Goal: Answer question/provide support: Share knowledge or assist other users

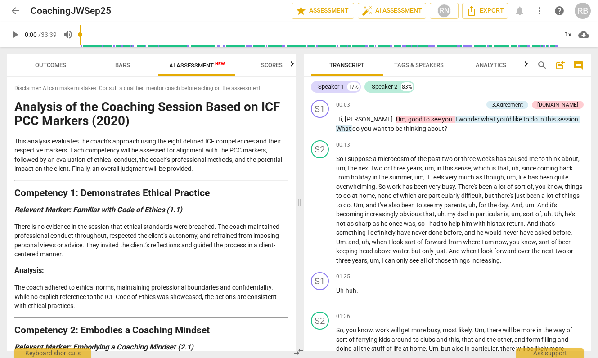
scroll to position [1, 0]
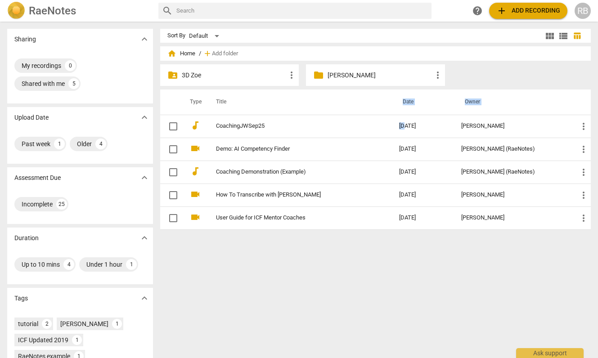
drag, startPoint x: 412, startPoint y: 125, endPoint x: 326, endPoint y: 114, distance: 87.1
click at [340, 113] on table "Type Title Date Owner audiotrack CoachingJWSep25 2025-09-18 Ellie Clack more_ve…" at bounding box center [375, 159] width 430 height 140
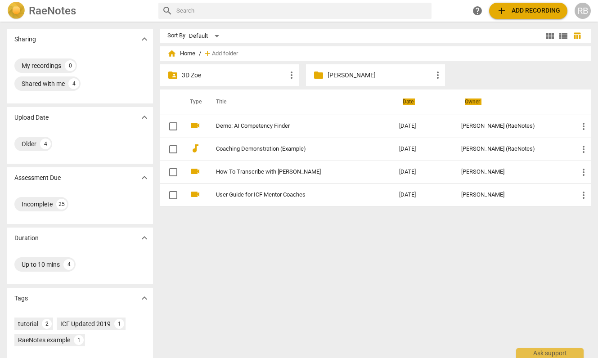
drag, startPoint x: 232, startPoint y: 124, endPoint x: 412, endPoint y: 3, distance: 216.8
click at [334, 77] on p "[PERSON_NAME]" at bounding box center [379, 75] width 104 height 9
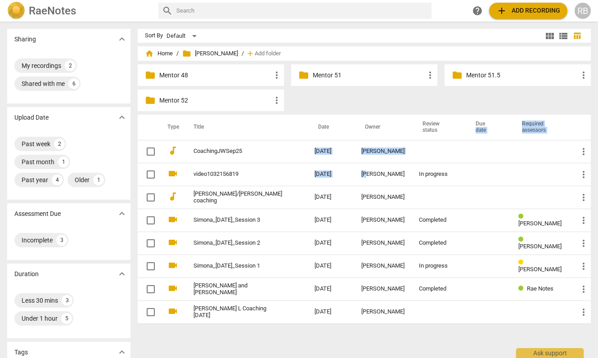
drag, startPoint x: 358, startPoint y: 173, endPoint x: 492, endPoint y: 128, distance: 141.4
click at [492, 128] on table "Type Title Date Owner Review status Due date Required assessors audiotrack Coac…" at bounding box center [364, 219] width 453 height 209
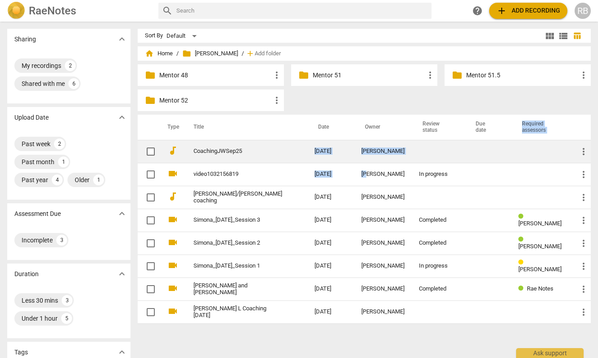
click at [483, 160] on td at bounding box center [488, 151] width 46 height 23
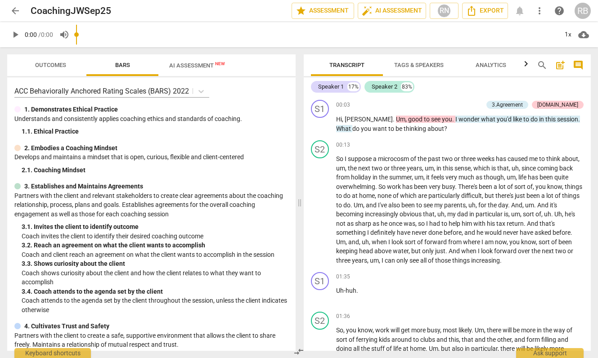
click at [17, 9] on span "arrow_back" at bounding box center [15, 10] width 11 height 11
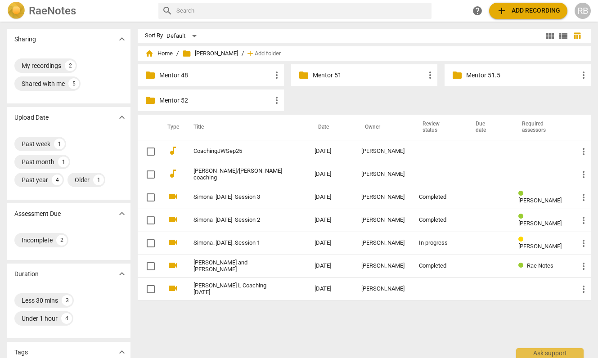
drag, startPoint x: 255, startPoint y: 174, endPoint x: 367, endPoint y: 14, distance: 195.6
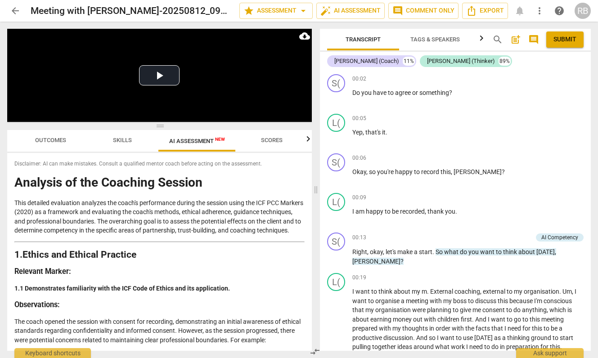
scroll to position [6, 0]
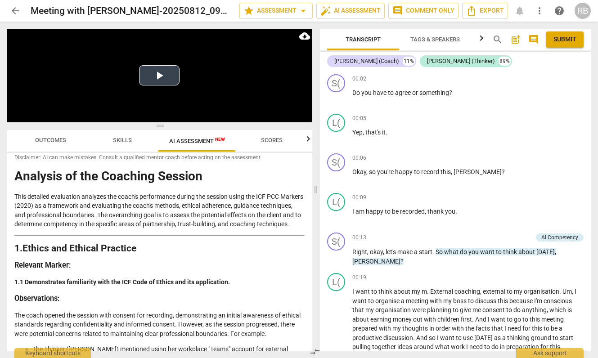
click at [161, 76] on button "Play Video" at bounding box center [159, 75] width 40 height 20
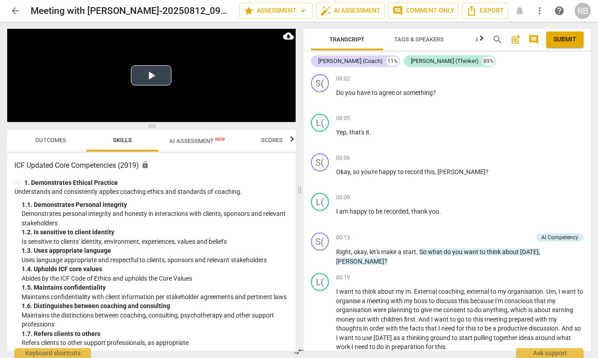
click at [151, 74] on button "Play Video" at bounding box center [151, 75] width 40 height 20
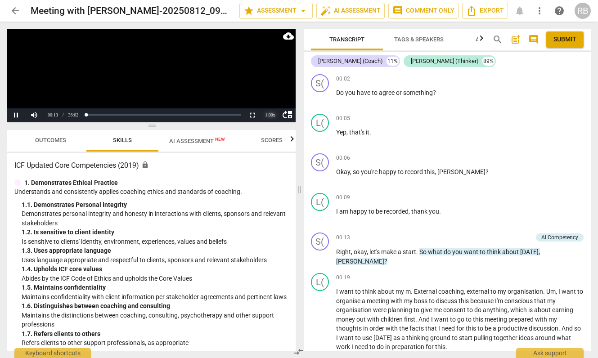
click at [269, 114] on div "1.00 x" at bounding box center [270, 114] width 18 height 13
click at [269, 101] on li "2x" at bounding box center [270, 103] width 18 height 10
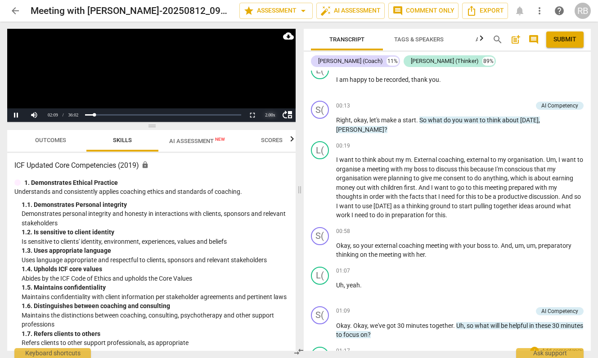
scroll to position [112, 0]
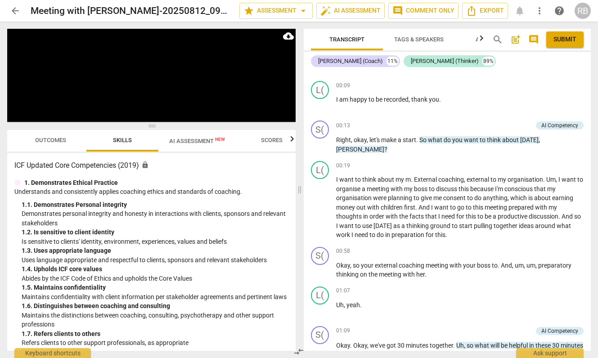
click at [56, 141] on span "Outcomes" at bounding box center [50, 140] width 31 height 7
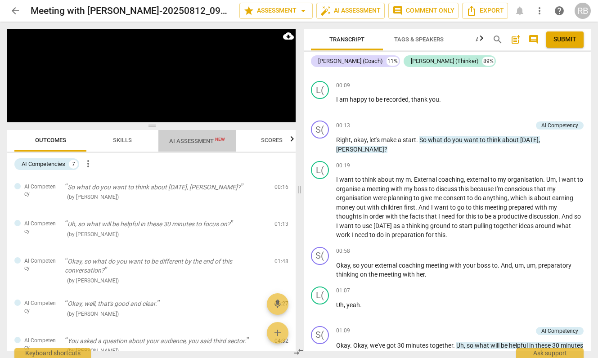
click at [171, 139] on span "AI Assessment New" at bounding box center [197, 141] width 56 height 7
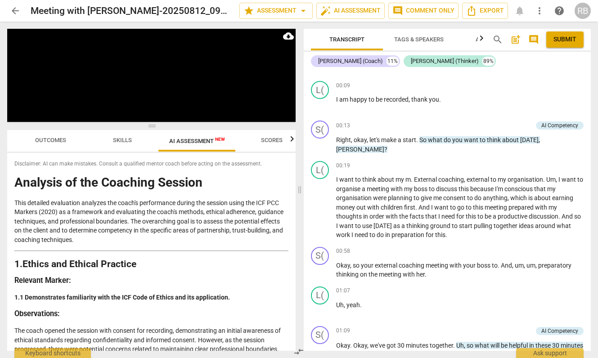
scroll to position [747, 0]
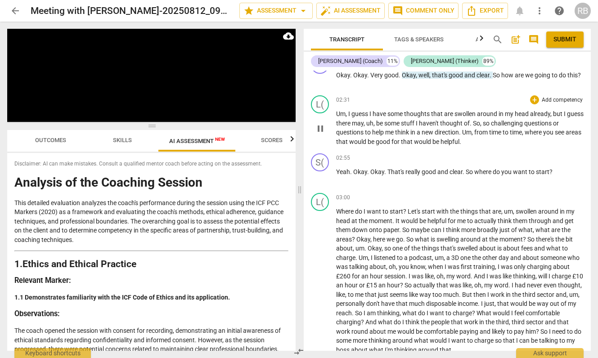
drag, startPoint x: 420, startPoint y: 140, endPoint x: 534, endPoint y: 143, distance: 113.8
click at [534, 143] on div "S( play_arrow pause 00:02 + Add competency keyboard_arrow_right Do you have to …" at bounding box center [447, 211] width 287 height 280
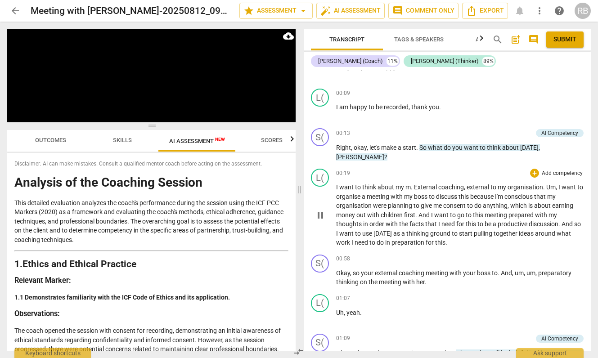
scroll to position [84, 0]
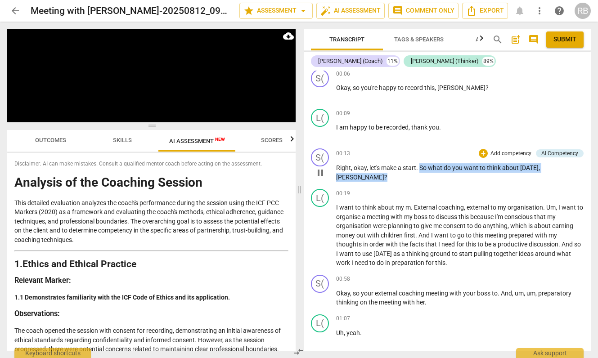
drag, startPoint x: 419, startPoint y: 168, endPoint x: 555, endPoint y: 173, distance: 135.9
click at [555, 173] on div "00:13 + Add competency AI Competency keyboard_arrow_right Right , okay , let's …" at bounding box center [460, 164] width 248 height 33
click at [555, 151] on div "AI Competency" at bounding box center [559, 153] width 37 height 8
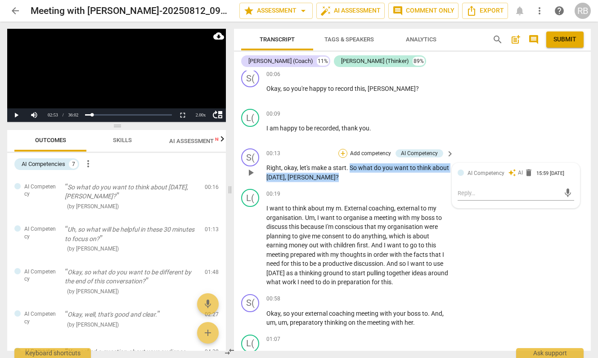
click at [342, 152] on div "+" at bounding box center [342, 153] width 9 height 9
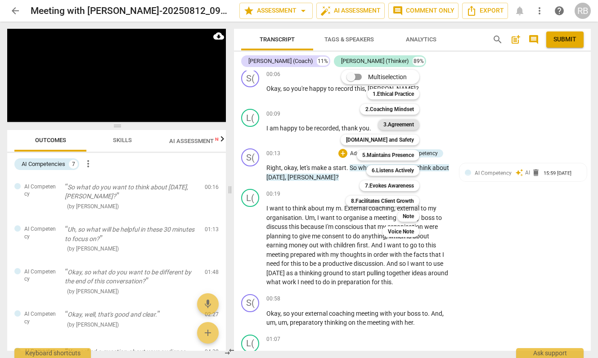
click at [403, 124] on b "3.Agreement" at bounding box center [398, 124] width 31 height 11
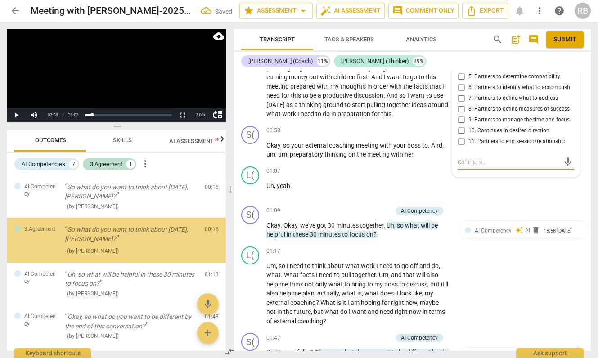
scroll to position [253, 0]
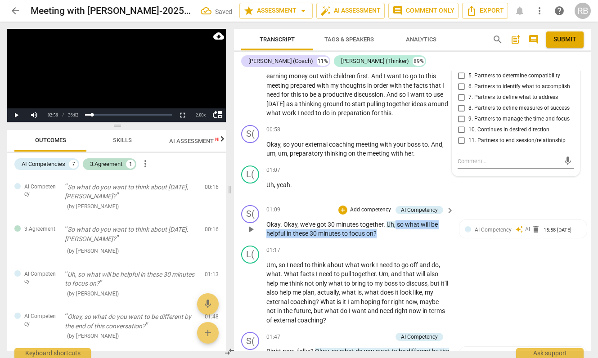
drag, startPoint x: 381, startPoint y: 233, endPoint x: 396, endPoint y: 223, distance: 18.4
click at [396, 223] on p "Okay . Okay , we've got 30 minutes together . Uh , so what will be helpful in t…" at bounding box center [357, 229] width 183 height 18
click at [341, 209] on div "+" at bounding box center [342, 210] width 9 height 9
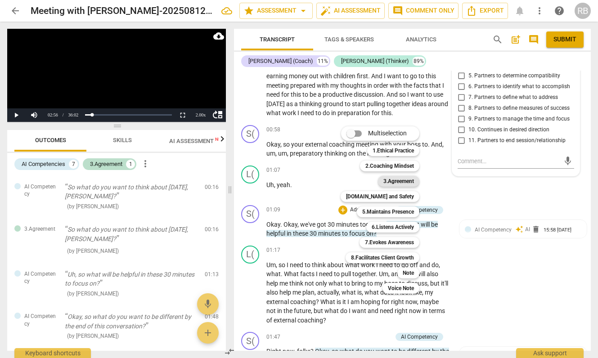
click at [404, 179] on b "3.Agreement" at bounding box center [398, 181] width 31 height 11
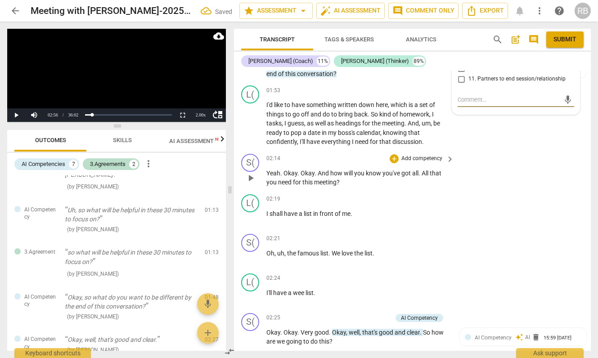
scroll to position [542, 0]
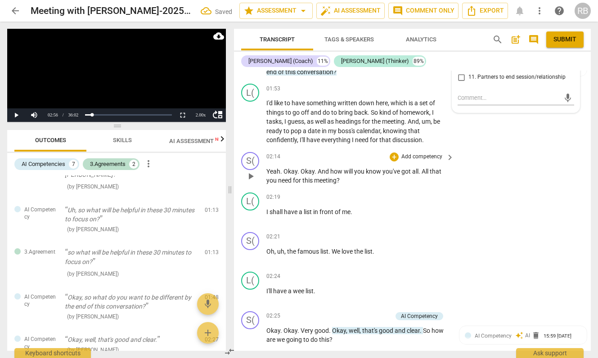
click at [497, 259] on div "S( play_arrow pause 02:21 + Add competency keyboard_arrow_right Oh , uh , the f…" at bounding box center [412, 248] width 357 height 40
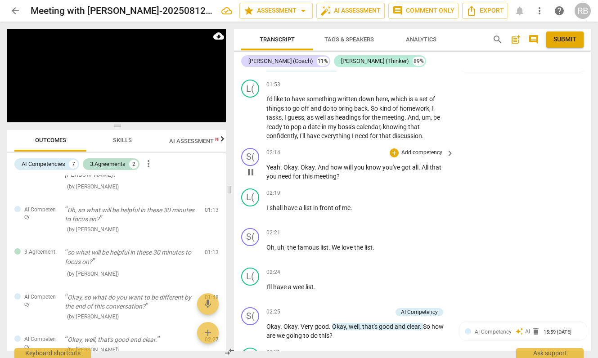
scroll to position [547, 0]
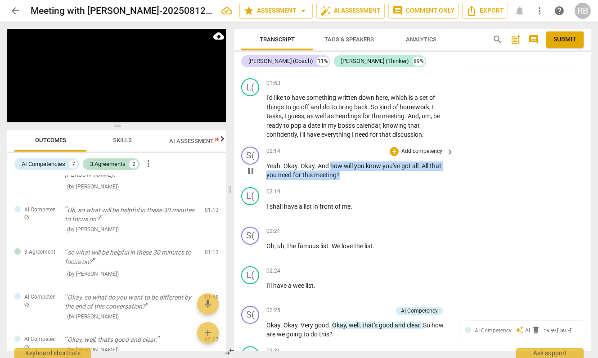
drag, startPoint x: 348, startPoint y: 173, endPoint x: 329, endPoint y: 166, distance: 20.1
click at [329, 166] on p "Yeah . Okay . Okay . And how will you know you've got all . All that you need f…" at bounding box center [357, 170] width 183 height 18
click at [389, 153] on div "+" at bounding box center [393, 151] width 9 height 9
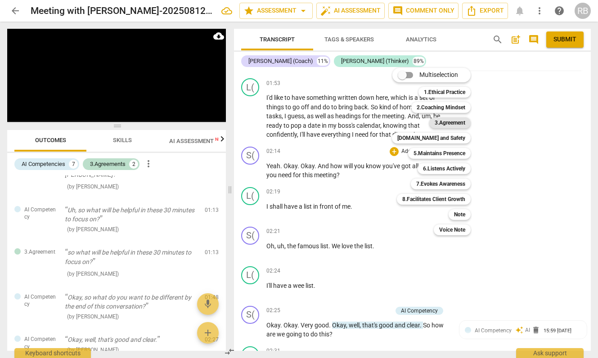
click at [446, 121] on b "3.Agreement" at bounding box center [449, 122] width 31 height 11
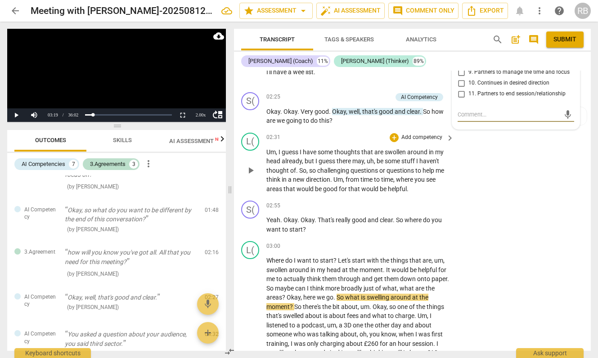
scroll to position [761, 0]
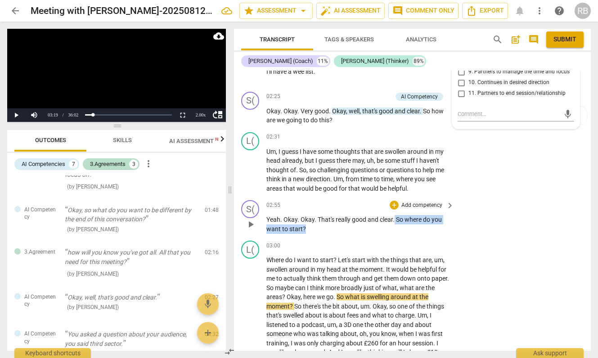
drag, startPoint x: 313, startPoint y: 229, endPoint x: 394, endPoint y: 221, distance: 81.8
click at [394, 221] on p "Yeah . Okay . Okay . That's really good and clear . So where do you want to sta…" at bounding box center [357, 224] width 183 height 18
click at [394, 206] on div "+" at bounding box center [393, 205] width 9 height 9
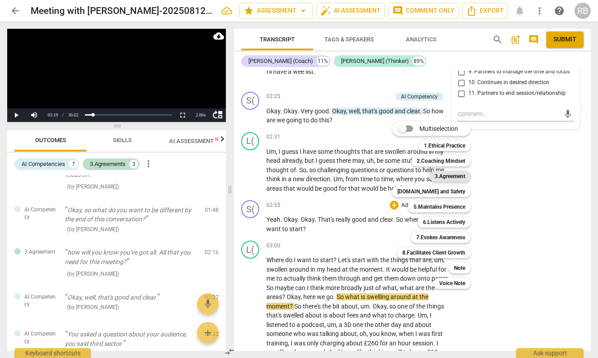
click at [447, 179] on b "3.Agreement" at bounding box center [449, 176] width 31 height 11
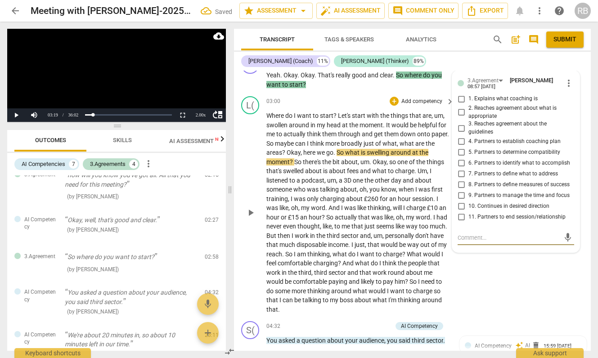
scroll to position [903, 0]
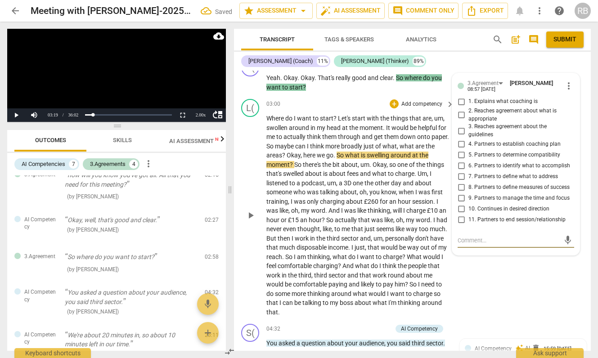
click at [250, 214] on span "play_arrow" at bounding box center [250, 215] width 11 height 11
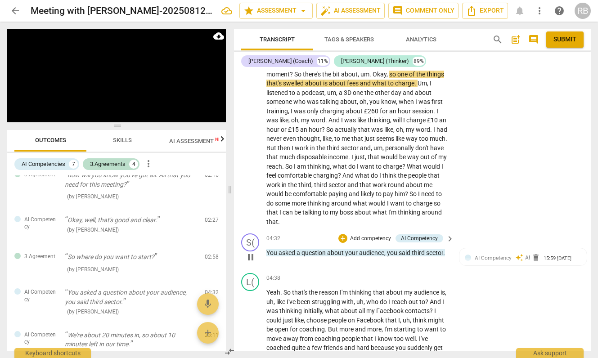
scroll to position [994, 0]
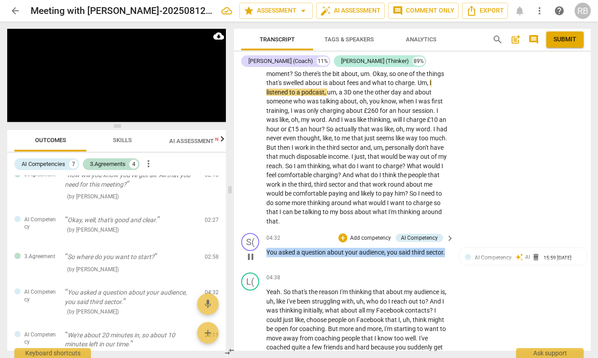
drag, startPoint x: 447, startPoint y: 252, endPoint x: 261, endPoint y: 256, distance: 185.3
click at [261, 256] on div "S( play_arrow pause 04:32 + Add competency AI Competency keyboard_arrow_right Y…" at bounding box center [412, 249] width 357 height 40
click at [342, 236] on div "+" at bounding box center [342, 237] width 9 height 9
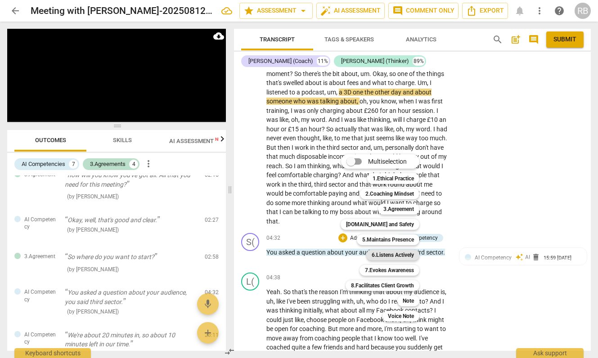
click at [385, 252] on b "6.Listens Actively" at bounding box center [392, 255] width 42 height 11
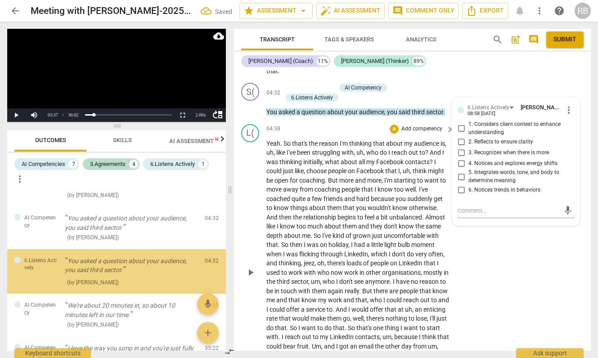
scroll to position [319, 0]
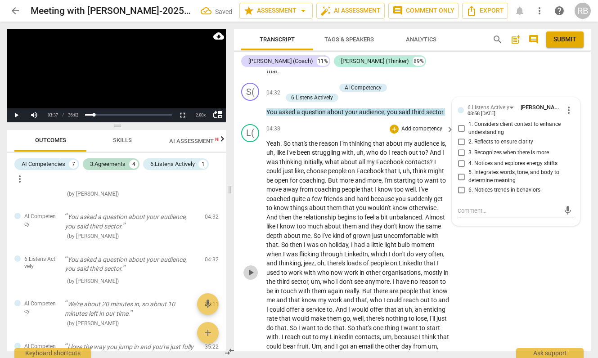
click at [246, 271] on span "play_arrow" at bounding box center [250, 272] width 11 height 11
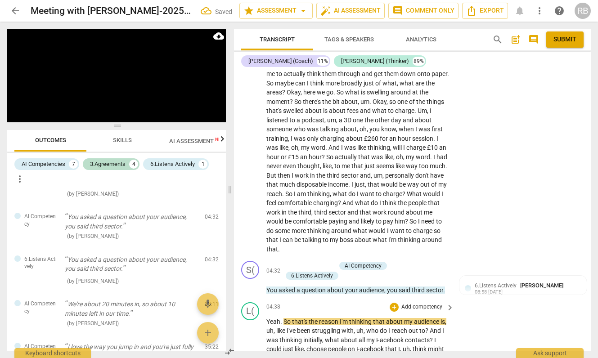
scroll to position [949, 0]
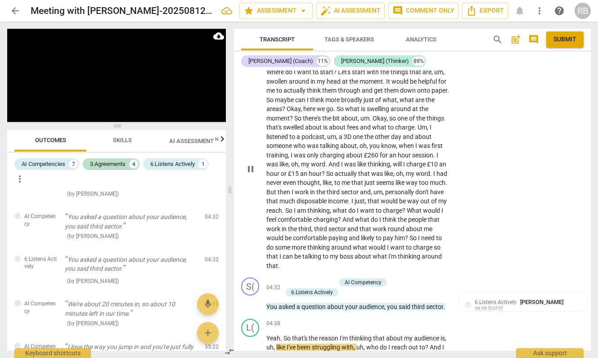
click at [344, 134] on span "a" at bounding box center [341, 136] width 5 height 7
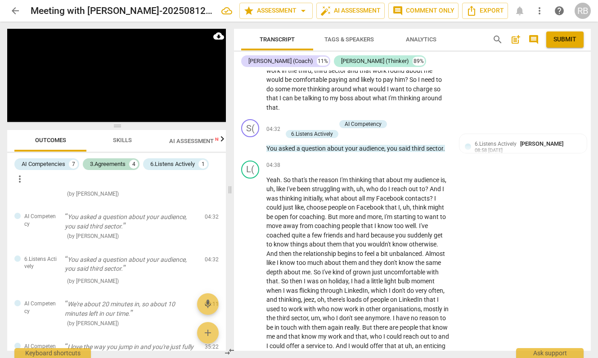
scroll to position [1388, 0]
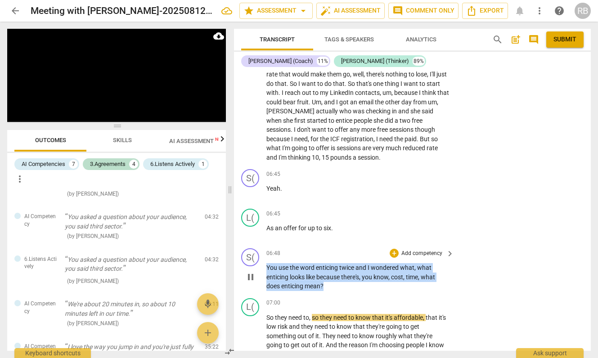
drag, startPoint x: 326, startPoint y: 286, endPoint x: 305, endPoint y: 268, distance: 27.8
click at [266, 269] on p "You use the word enticing twice and I wondered what , what enticing looks like …" at bounding box center [357, 277] width 183 height 28
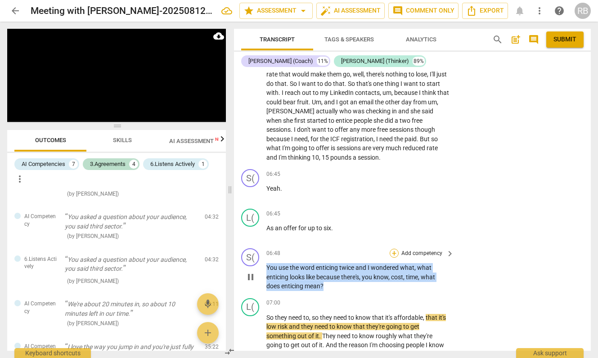
click at [393, 253] on div "+" at bounding box center [393, 253] width 9 height 9
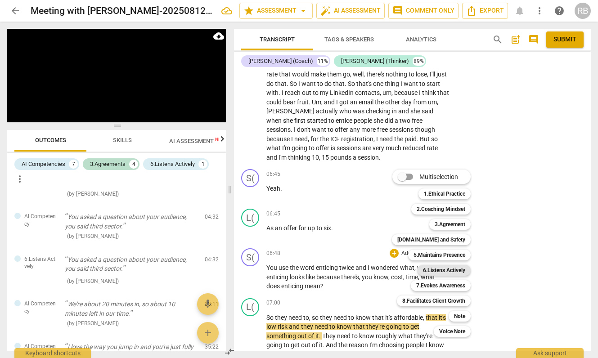
click at [444, 272] on b "6.Listens Actively" at bounding box center [444, 270] width 42 height 11
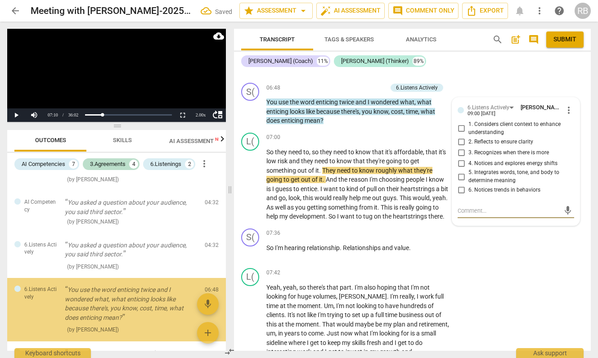
scroll to position [366, 0]
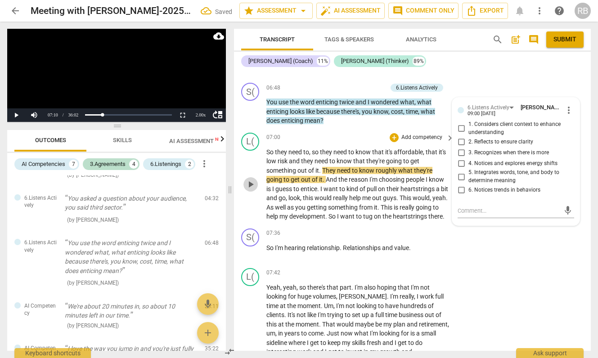
click at [252, 190] on span "play_arrow" at bounding box center [250, 184] width 11 height 11
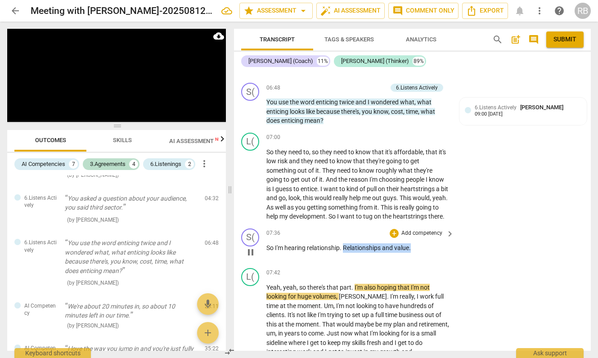
drag, startPoint x: 412, startPoint y: 258, endPoint x: 344, endPoint y: 255, distance: 67.5
click at [344, 253] on p "So I'm hearing relationship . Relationships and value ." at bounding box center [357, 247] width 183 height 9
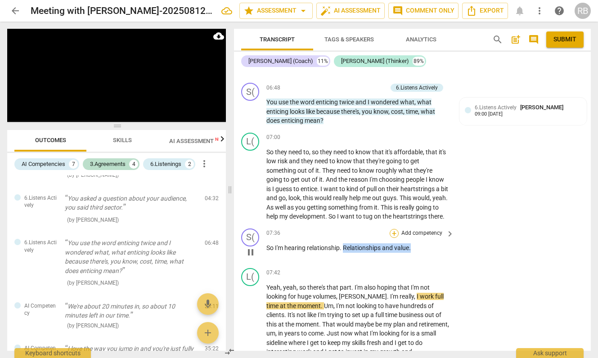
click at [397, 238] on div "+" at bounding box center [393, 233] width 9 height 9
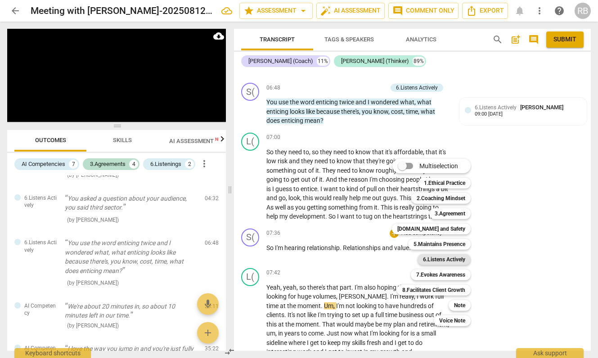
click at [453, 260] on b "6.Listens Actively" at bounding box center [444, 259] width 42 height 11
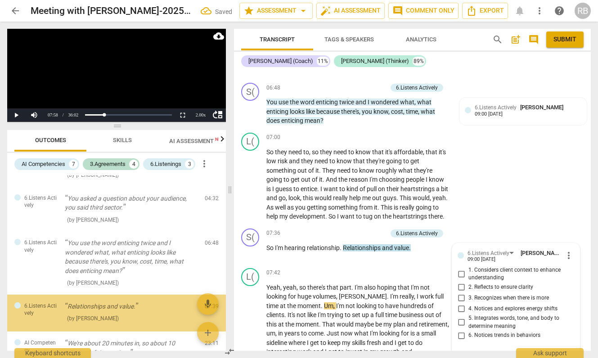
scroll to position [416, 0]
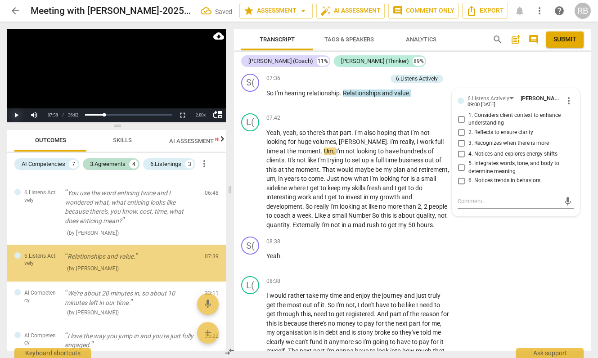
drag, startPoint x: 15, startPoint y: 116, endPoint x: 215, endPoint y: 109, distance: 200.2
click at [18, 116] on button "Play" at bounding box center [16, 114] width 18 height 13
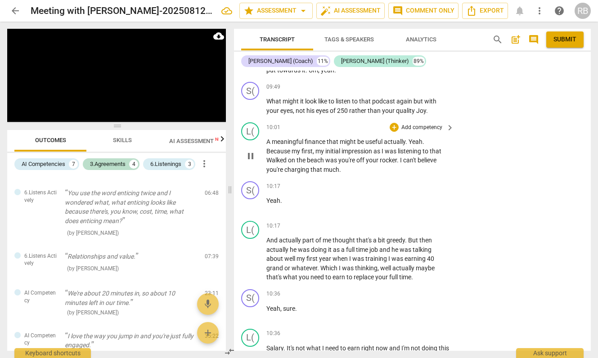
scroll to position [2130, 0]
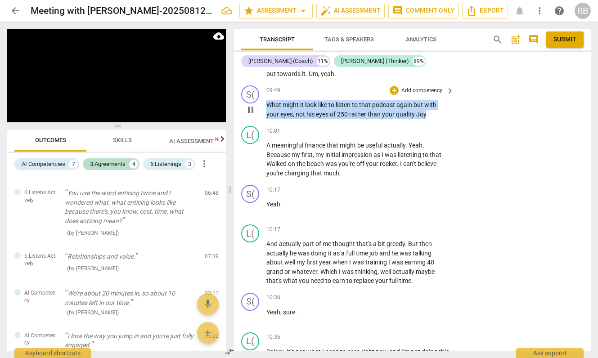
drag, startPoint x: 267, startPoint y: 115, endPoint x: 426, endPoint y: 126, distance: 160.1
click at [426, 119] on p "What might it look like to listen to that podcast again but with your eyes , no…" at bounding box center [357, 109] width 183 height 18
click at [391, 95] on div "+" at bounding box center [393, 90] width 9 height 9
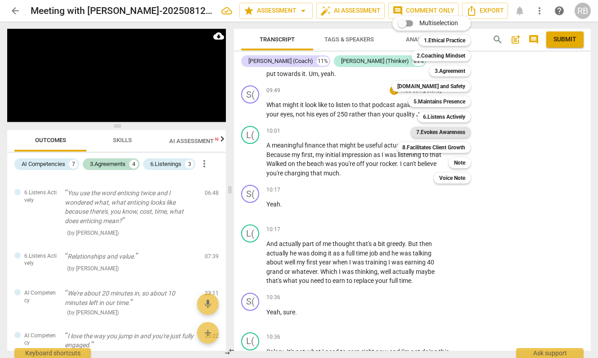
click at [445, 131] on b "7.Evokes Awareness" at bounding box center [440, 132] width 49 height 11
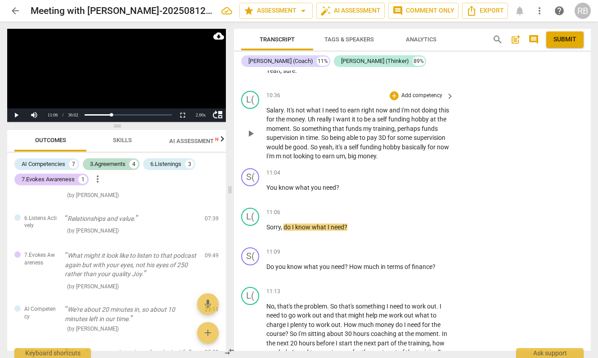
scroll to position [2381, 0]
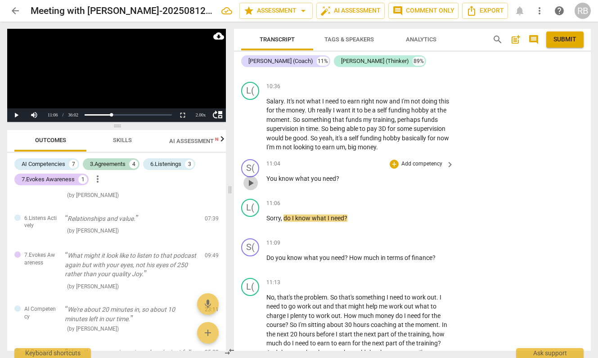
click at [250, 188] on span "play_arrow" at bounding box center [250, 183] width 11 height 11
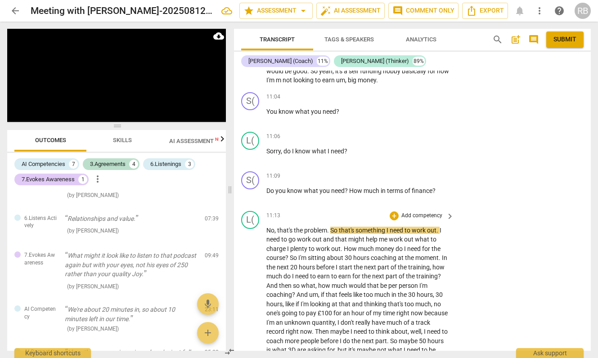
scroll to position [2453, 0]
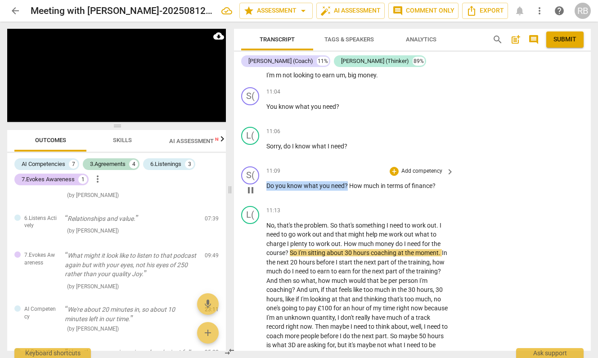
drag, startPoint x: 347, startPoint y: 195, endPoint x: 264, endPoint y: 196, distance: 83.7
click at [264, 196] on div "S( play_arrow pause 11:09 + Add competency keyboard_arrow_right Do you know wha…" at bounding box center [412, 183] width 357 height 40
click at [394, 176] on div "+" at bounding box center [393, 171] width 9 height 9
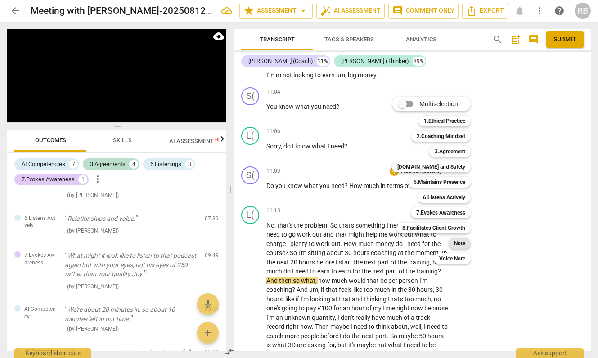
click at [457, 244] on b "Note" at bounding box center [459, 243] width 11 height 11
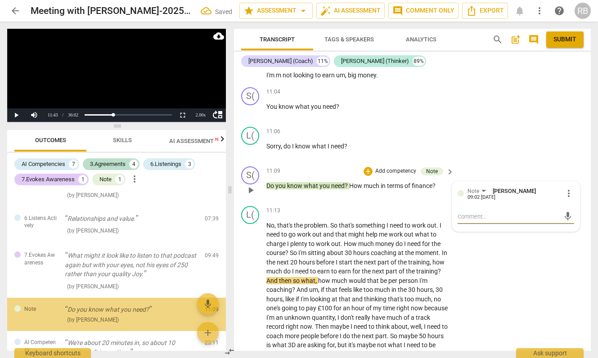
scroll to position [512, 0]
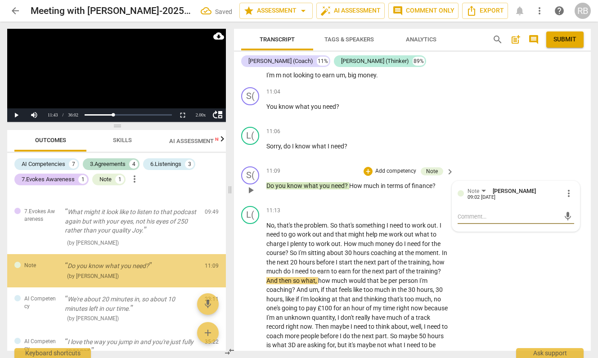
type textarea "n"
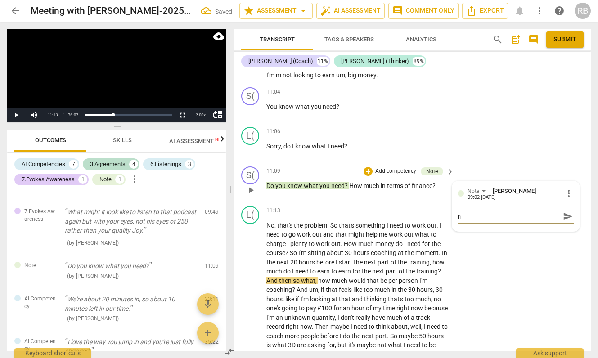
type textarea "ni"
type textarea "nic"
type textarea "nice"
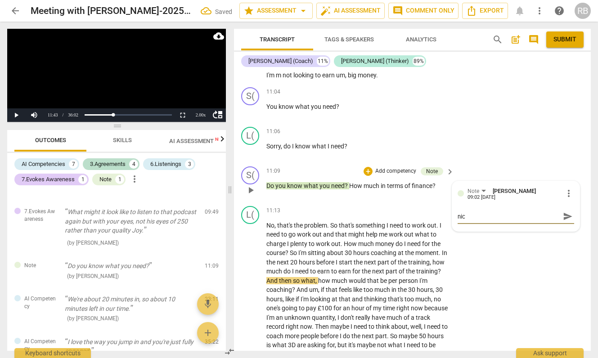
type textarea "nice"
type textarea "nice,"
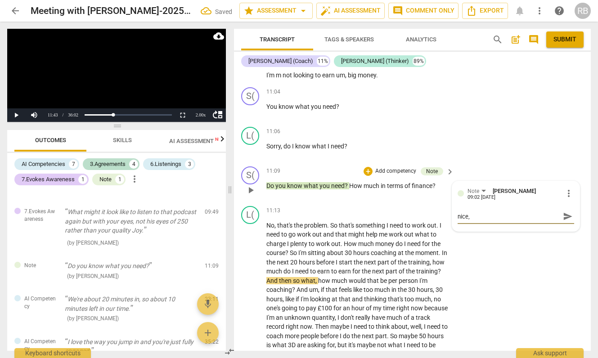
type textarea "nice, y"
type textarea "nice, yo"
type textarea "nice, you"
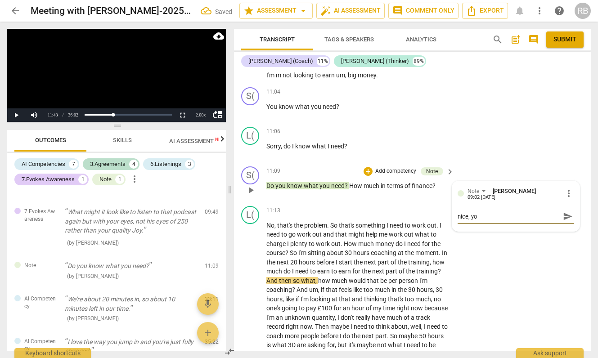
type textarea "nice, you"
type textarea "nice, you a"
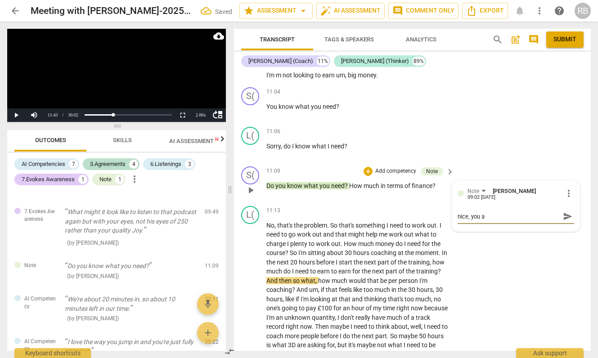
type textarea "nice, you ar"
type textarea "nice, you are"
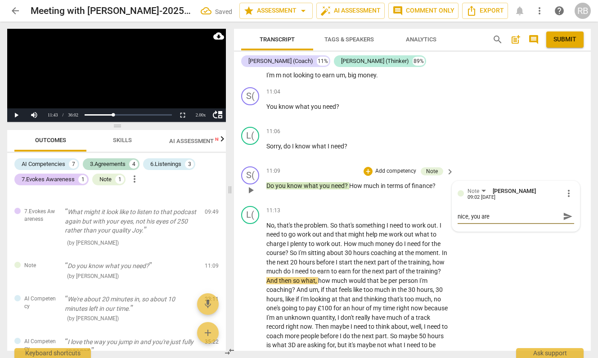
type textarea "nice, you are"
type textarea "nice, you are f"
type textarea "nice, you are fo"
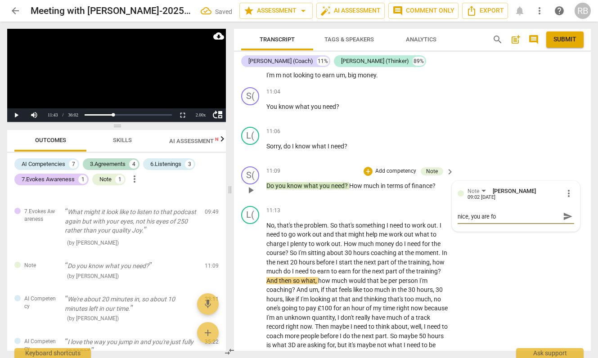
type textarea "nice, you are fol"
type textarea "nice, you are foll"
type textarea "nice, you are follo"
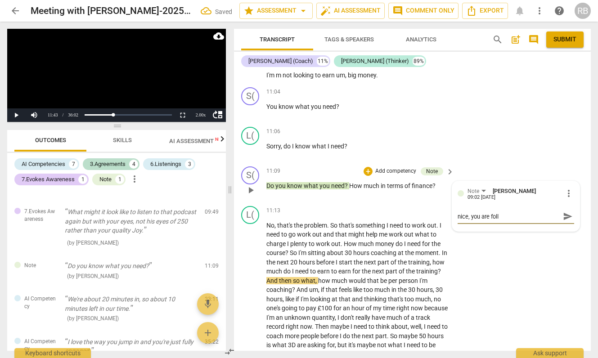
type textarea "nice, you are follo"
type textarea "nice, you are follow"
type textarea "nice, you are followi"
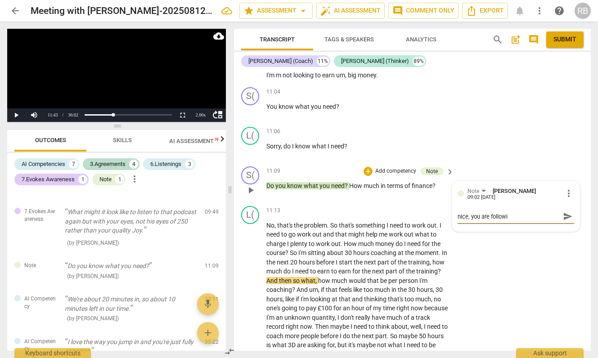
type textarea "nice, you are followin"
type textarea "nice, you are following"
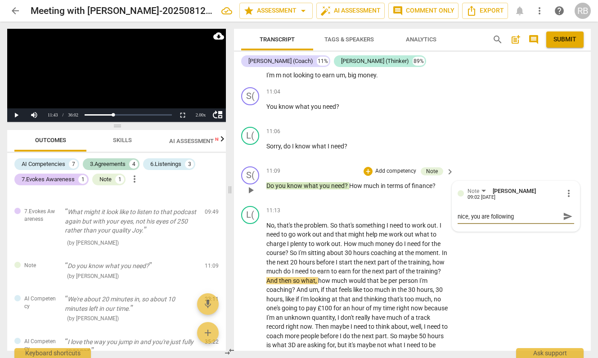
type textarea "nice, you are following"
type textarea "nice, you are following h"
type textarea "nice, you are following he"
type textarea "nice, you are following her"
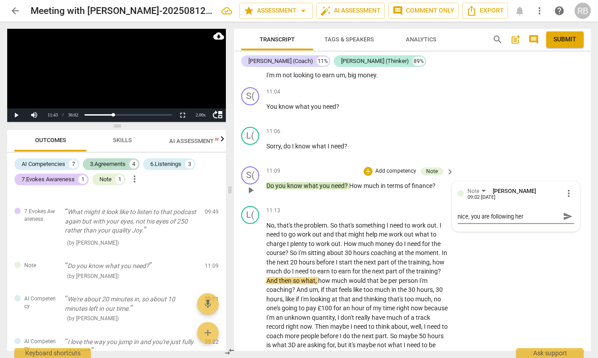
type textarea "nice, you are following her"
type textarea "nice, you are following her a"
type textarea "nice, you are following her an"
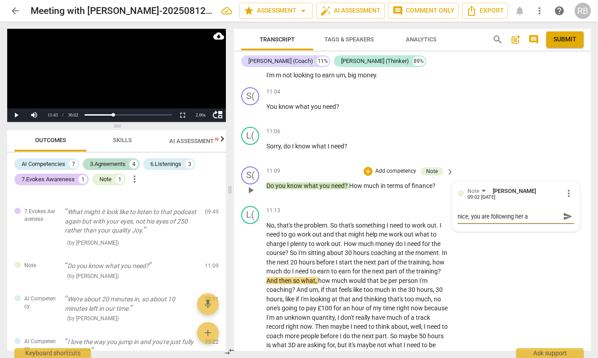
type textarea "nice, you are following her an"
type textarea "nice, you are following her and"
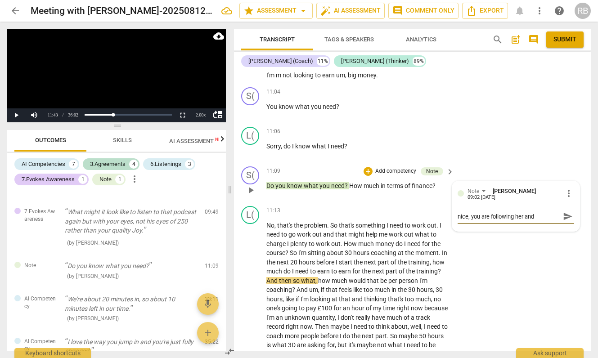
type textarea "nice, you are following her and w"
type textarea "nice, you are following her and wh"
type textarea "nice, you are following her and whe"
type textarea "nice, you are following her and wher"
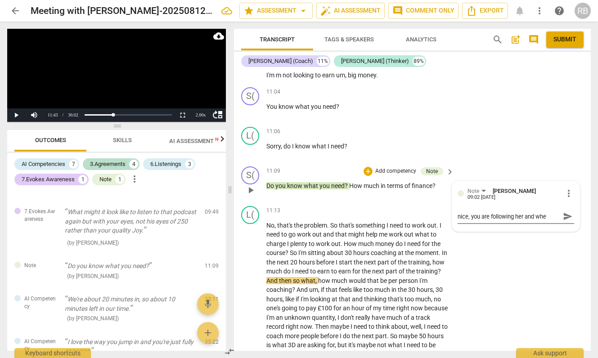
type textarea "nice, you are following her and wher"
type textarea "nice, you are following her and where"
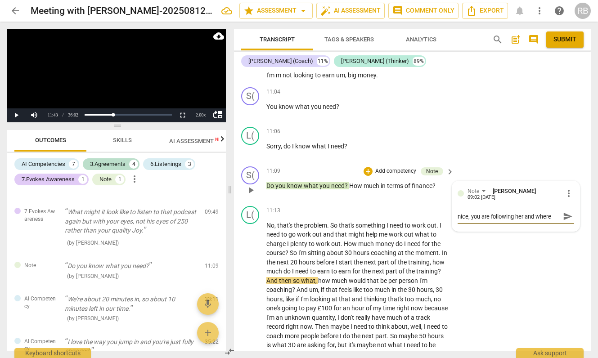
type textarea "nice, you are following her and where s"
type textarea "nice, you are following her and where sh"
type textarea "nice, you are following her and where she"
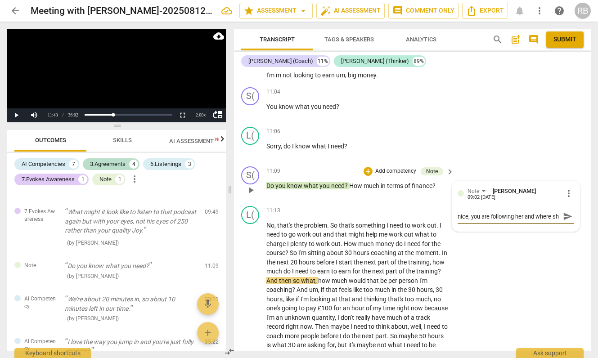
type textarea "nice, you are following her and where she"
type textarea "nice, you are following her and where she i"
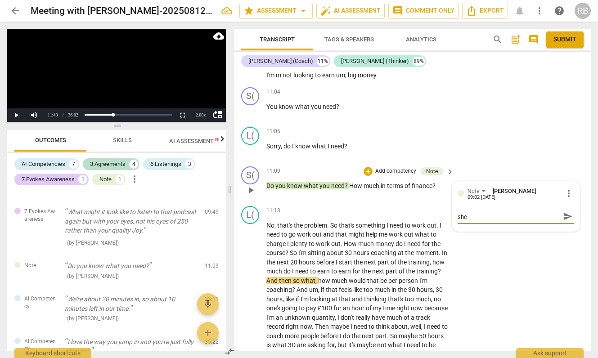
type textarea "nice, you are following her and where she i"
type textarea "nice, you are following her and where she is"
type textarea "nice, you are following her and where she is g"
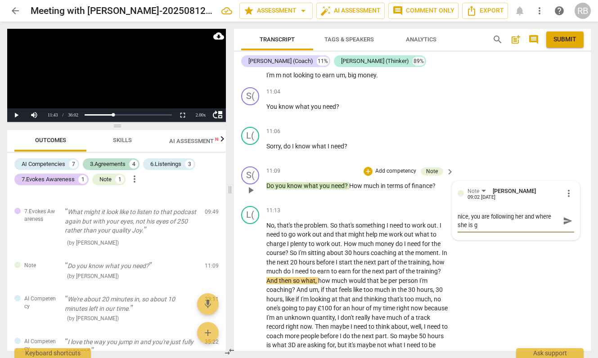
type textarea "nice, you are following her and where she is go"
type textarea "nice, you are following her and where she is goi"
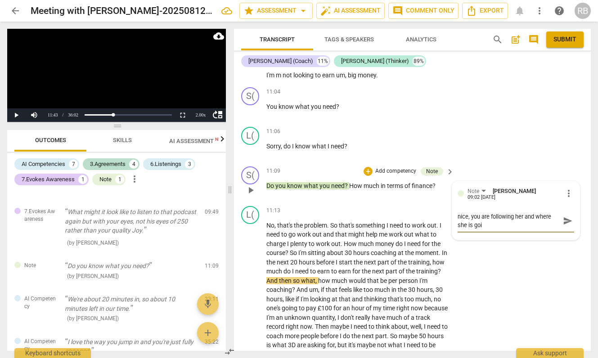
type textarea "nice, you are following her and where she is goin"
type textarea "nice, you are following her and where she is going"
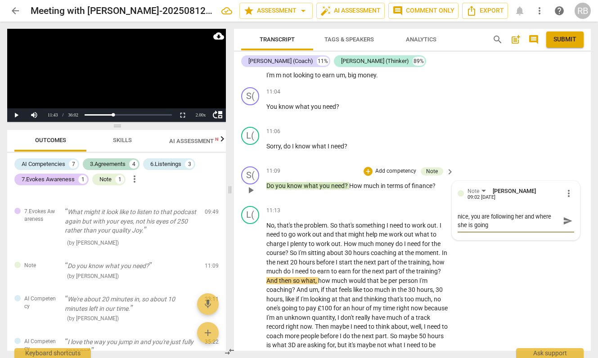
type textarea "nice, you are following her and where she is going a"
type textarea "nice, you are following her and where she is going an"
type textarea "nice, you are following her and where she is going and"
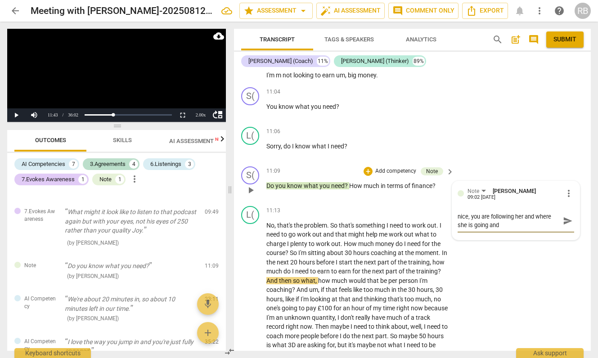
type textarea "nice, you are following her and where she is going and"
type textarea "nice, you are following her and where she is going and t"
type textarea "nice, you are following her and where she is going and th"
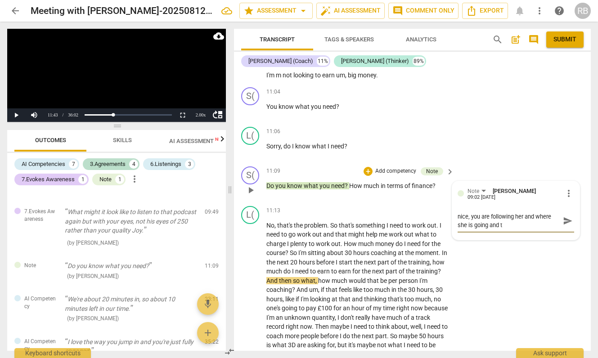
type textarea "nice, you are following her and where she is going and th"
type textarea "nice, you are following her and where she is going and thi"
type textarea "nice, you are following her and where she is going and this"
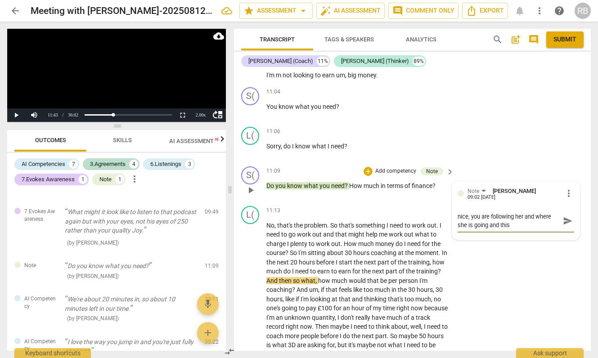
type textarea "nice, you are following her and where she is going and this"
type textarea "nice, you are following her and where she is going and this i"
type textarea "nice, you are following her and where she is going and this is"
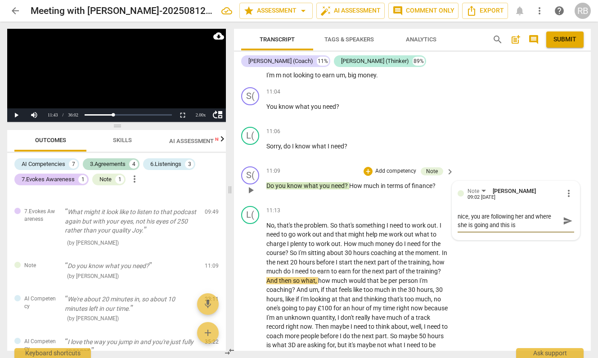
type textarea "nice, you are following her and where she is going and this is"
type textarea "nice, you are following her and where she is going and this is u"
type textarea "nice, you are following her and where she is going and this is us"
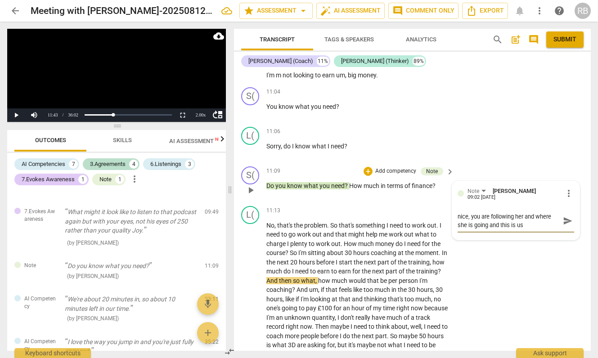
type textarea "nice, you are following her and where she is going and this is use"
type textarea "nice, you are following her and where she is going and this is usef"
type textarea "nice, you are following her and where she is going and this is usefu"
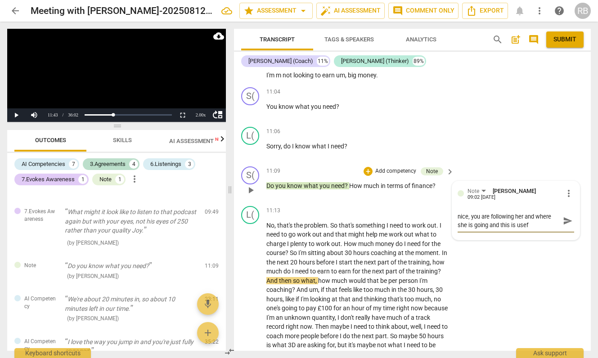
type textarea "nice, you are following her and where she is going and this is usefu"
type textarea "nice, you are following her and where she is going and this is useful"
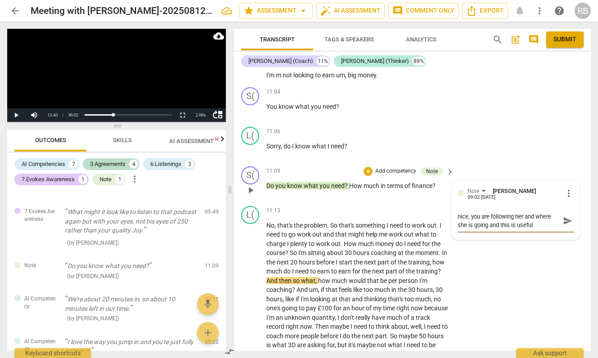
type textarea "nice, you are following her and where she is going and this is useful f"
type textarea "nice, you are following her and where she is going and this is useful fo"
type textarea "nice, you are following her and where she is going and this is useful for"
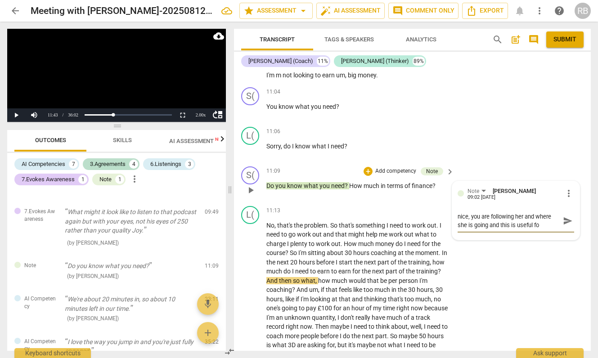
type textarea "nice, you are following her and where she is going and this is useful for"
type textarea "nice, you are following her and where she is going and this is useful for h"
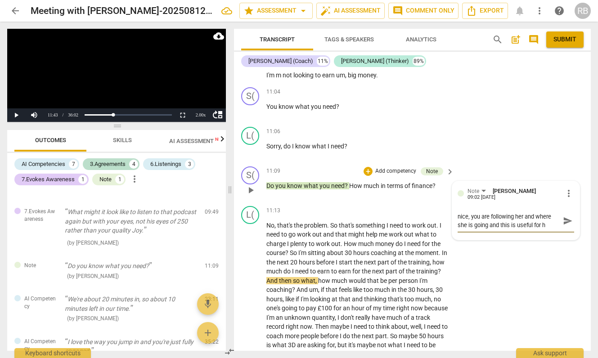
type textarea "nice, you are following her and where she is going and this is useful for he"
type textarea "nice, you are following her and where she is going and this is useful for her"
drag, startPoint x: 567, startPoint y: 231, endPoint x: 490, endPoint y: 238, distance: 77.2
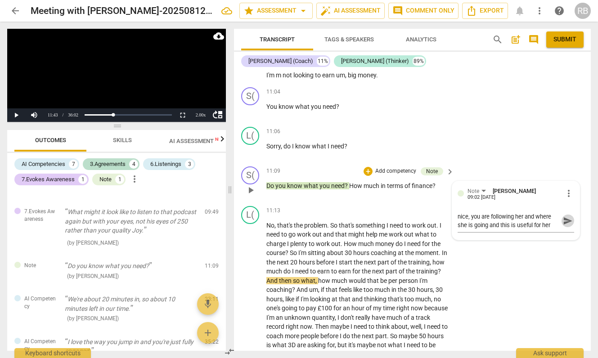
click at [568, 226] on span "send" at bounding box center [568, 221] width 10 height 10
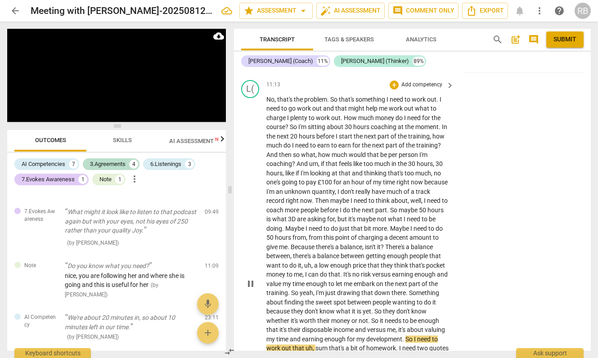
scroll to position [2862, 0]
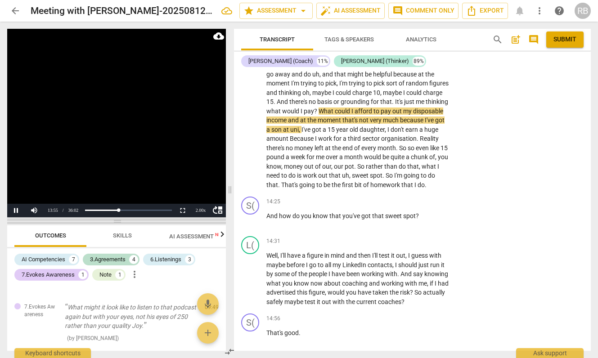
drag, startPoint x: 113, startPoint y: 128, endPoint x: 126, endPoint y: 224, distance: 96.2
click at [126, 224] on span at bounding box center [116, 221] width 219 height 5
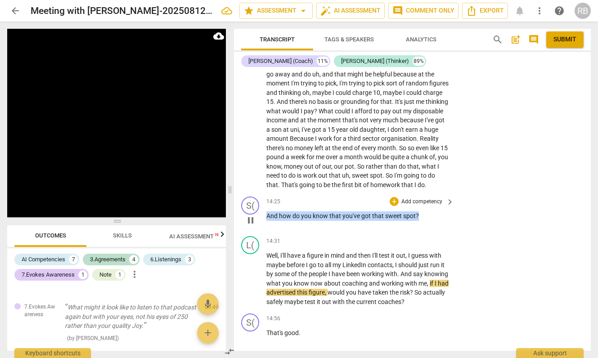
drag, startPoint x: 418, startPoint y: 235, endPoint x: 267, endPoint y: 236, distance: 151.6
click at [267, 221] on p "And how do you know that you've got that sweet spot ?" at bounding box center [357, 215] width 183 height 9
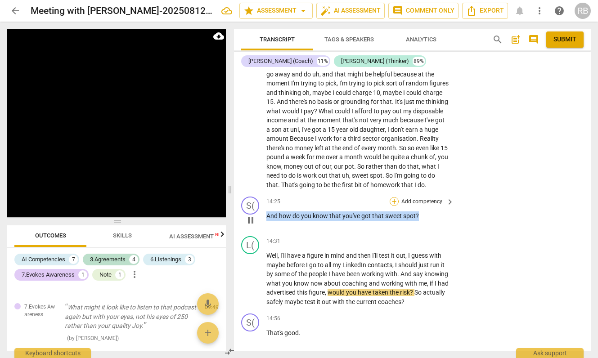
click at [393, 206] on div "+" at bounding box center [393, 201] width 9 height 9
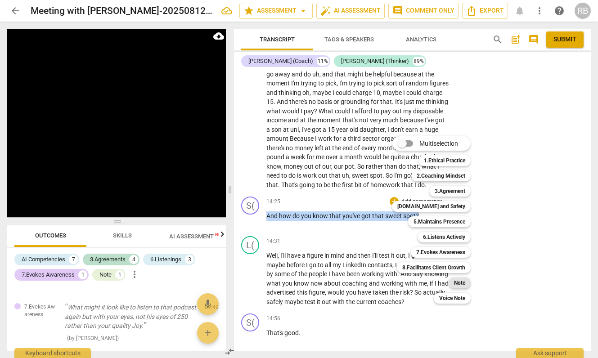
scroll to position [3179, 0]
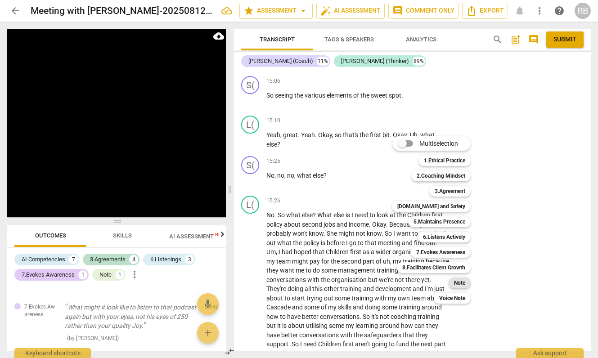
click at [456, 282] on b "Note" at bounding box center [459, 282] width 11 height 11
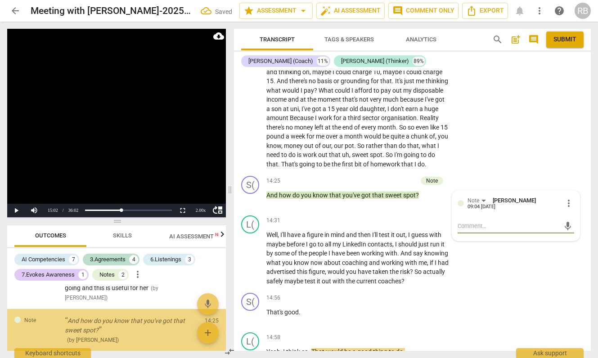
scroll to position [607, 0]
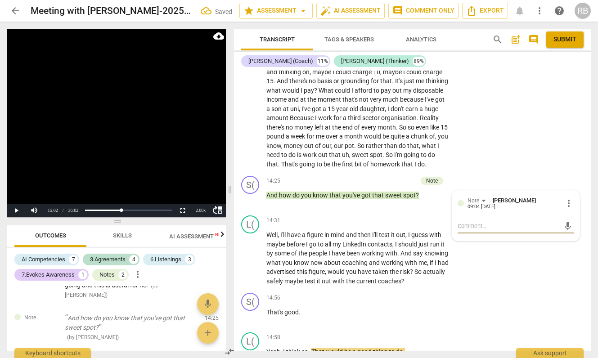
type textarea "a"
type textarea "an"
type textarea "ano"
type textarea "anot"
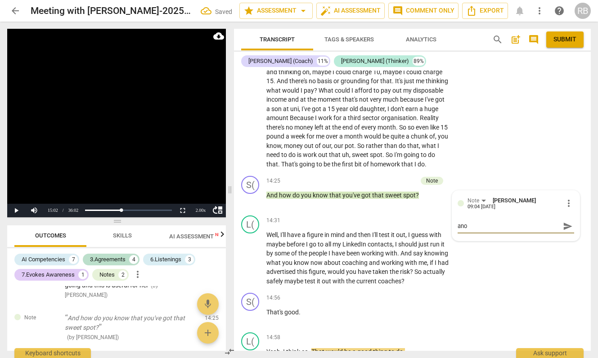
type textarea "anot"
type textarea "anoth"
type textarea "anothe"
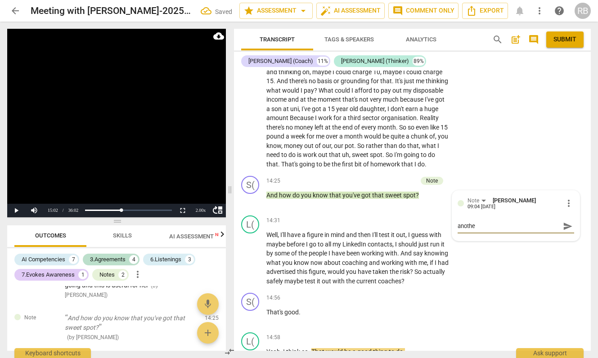
type textarea "another"
type textarea "another g"
type textarea "another gr"
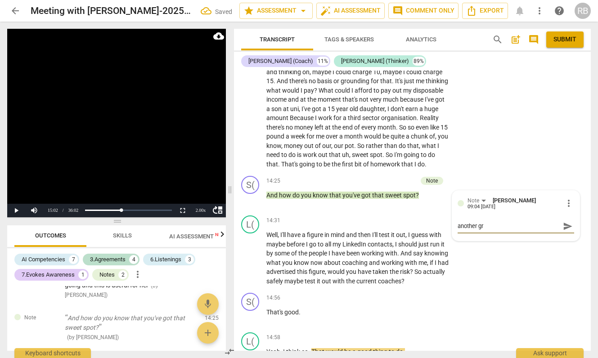
type textarea "another gre"
type textarea "another grea"
type textarea "another great"
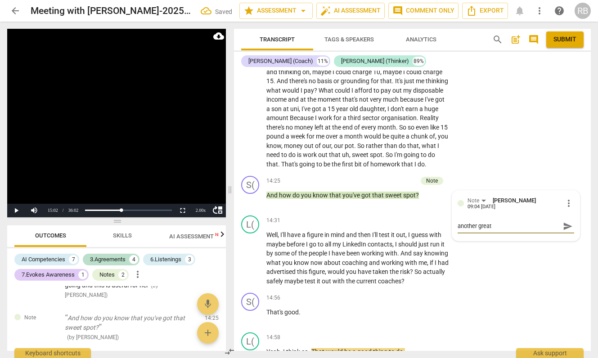
type textarea "another great"
type textarea "another great q"
type textarea "another great qu"
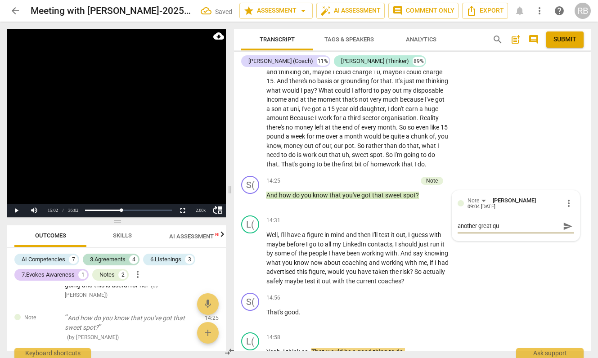
type textarea "another great que"
type textarea "another great ques"
type textarea "another great quest"
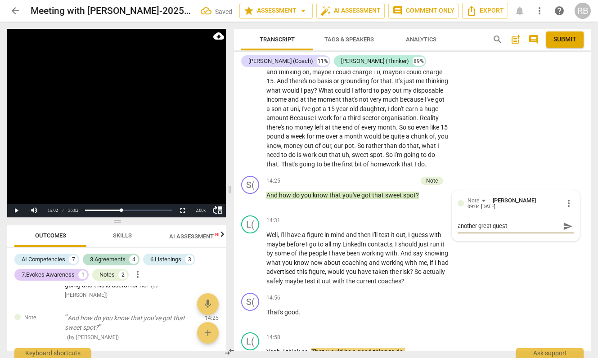
type textarea "another great questi"
type textarea "another great questio"
type textarea "another great question"
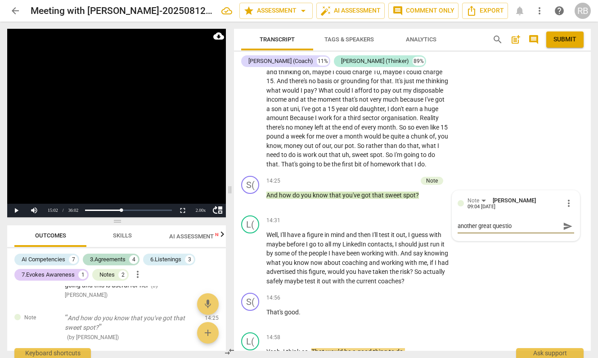
type textarea "another great question"
type textarea "another great question t"
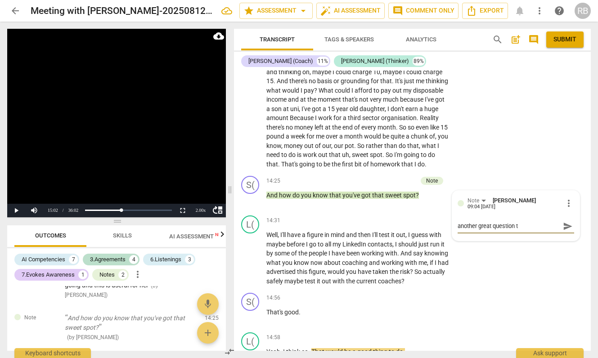
type textarea "another great question th"
type textarea "another great question tht"
type textarea "another great question thta"
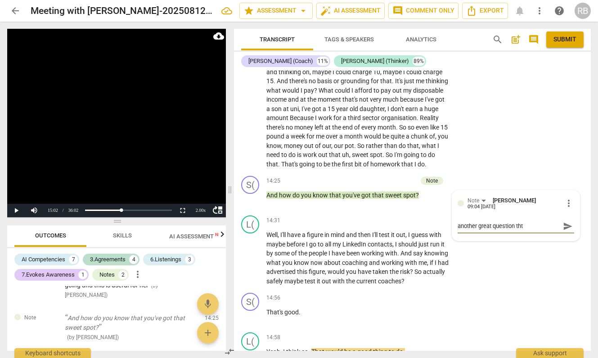
type textarea "another great question thta"
type textarea "another great question thta c"
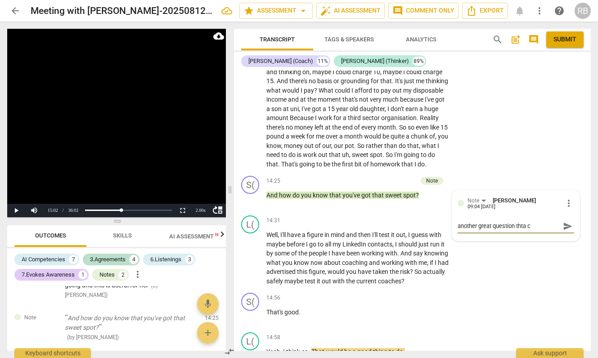
type textarea "another great question thta co"
type textarea "another great question thta com"
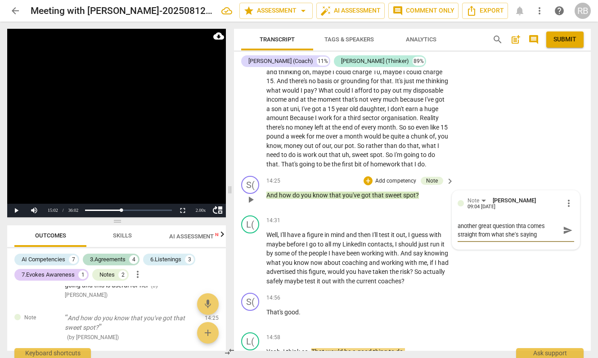
drag, startPoint x: 523, startPoint y: 246, endPoint x: 533, endPoint y: 253, distance: 11.9
click at [524, 239] on textarea "another great question thta comes straight from what she's saying" at bounding box center [508, 230] width 102 height 17
click at [566, 235] on span "send" at bounding box center [568, 230] width 10 height 10
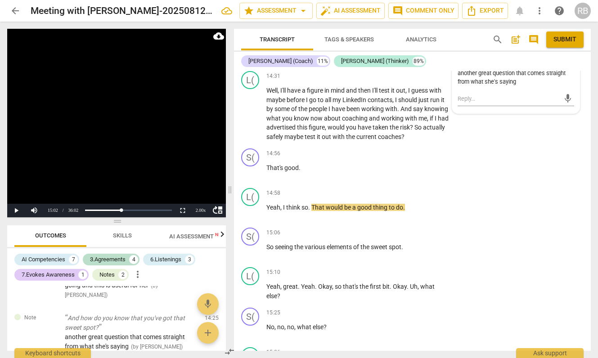
scroll to position [3027, 0]
click at [249, 178] on span "play_arrow" at bounding box center [250, 172] width 11 height 11
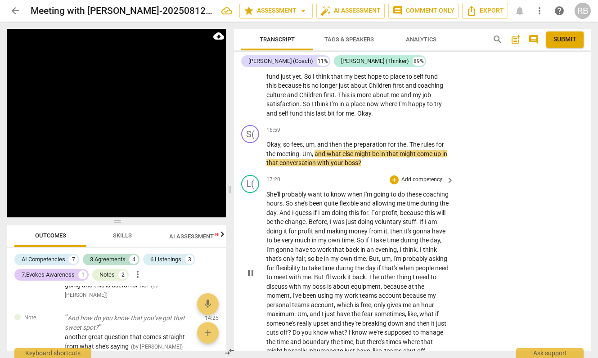
scroll to position [3475, 0]
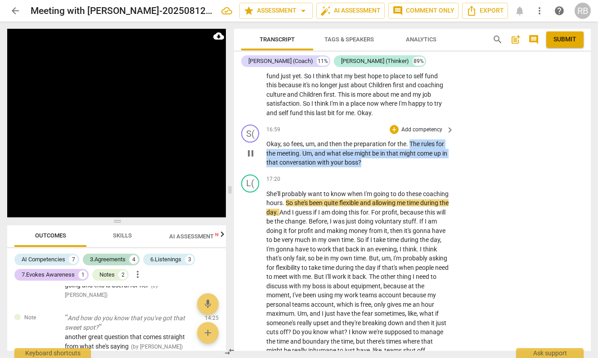
drag, startPoint x: 368, startPoint y: 181, endPoint x: 409, endPoint y: 165, distance: 44.6
click at [409, 165] on p "Okay , so fees , um , and then the preparation for the . The rules for the meet…" at bounding box center [357, 153] width 183 height 28
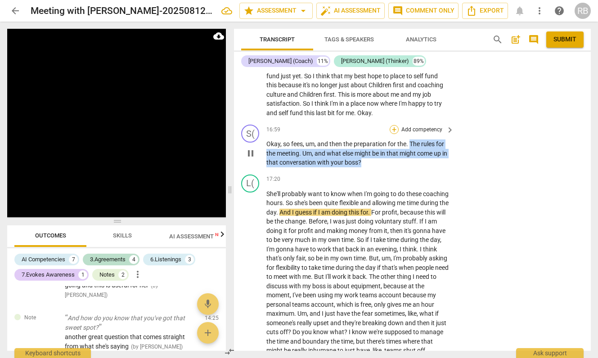
click at [390, 134] on div "+" at bounding box center [393, 129] width 9 height 9
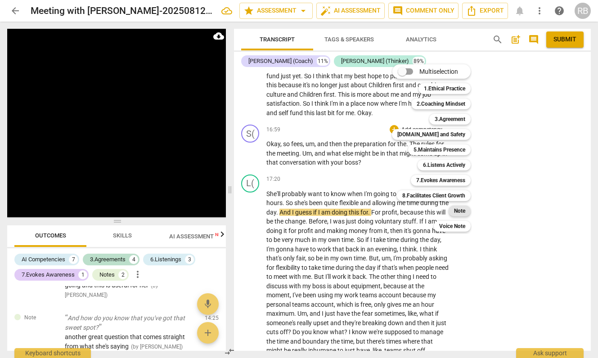
click at [461, 213] on b "Note" at bounding box center [459, 211] width 11 height 11
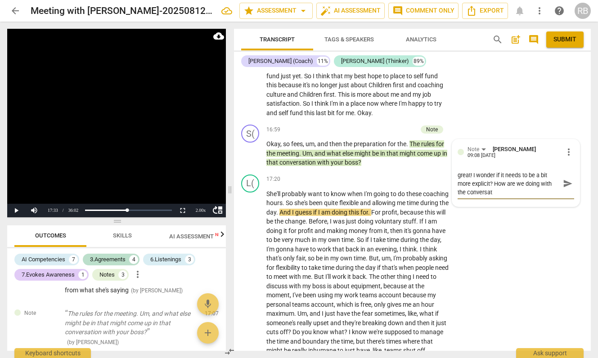
scroll to position [0, 0]
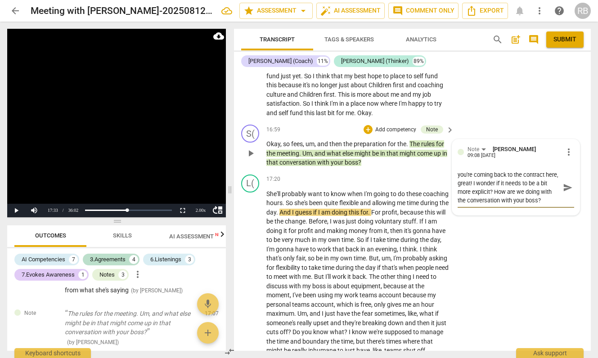
drag, startPoint x: 554, startPoint y: 218, endPoint x: 501, endPoint y: 212, distance: 52.9
click at [501, 205] on textarea "you're coming back to the contract here, great! I wonder if it needs to be a bi…" at bounding box center [508, 187] width 102 height 34
click at [563, 188] on span "send" at bounding box center [568, 184] width 10 height 10
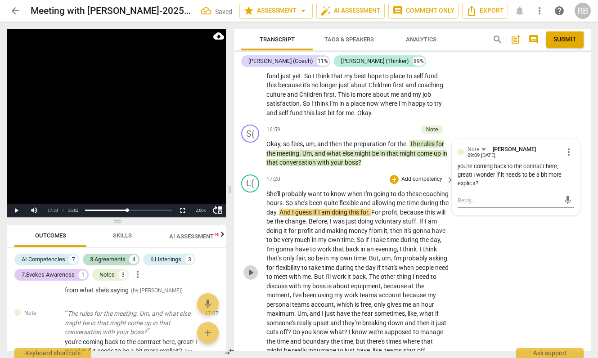
click at [250, 278] on span "play_arrow" at bounding box center [250, 272] width 11 height 11
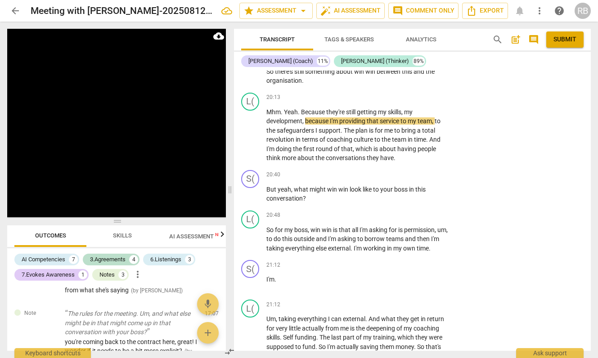
scroll to position [3971, 0]
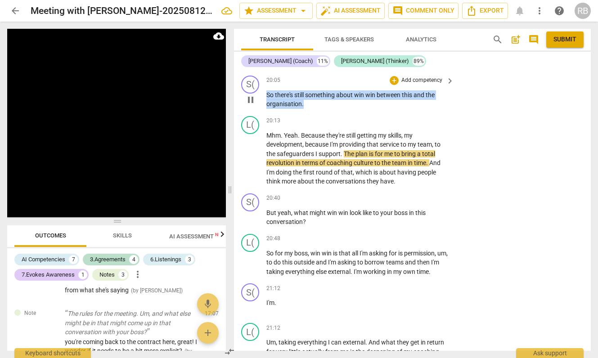
drag, startPoint x: 307, startPoint y: 130, endPoint x: 264, endPoint y: 125, distance: 43.1
click at [264, 112] on div "S( play_arrow pause 20:05 + Add competency keyboard_arrow_right So there's stil…" at bounding box center [412, 92] width 357 height 40
click at [389, 85] on div "+" at bounding box center [393, 80] width 9 height 9
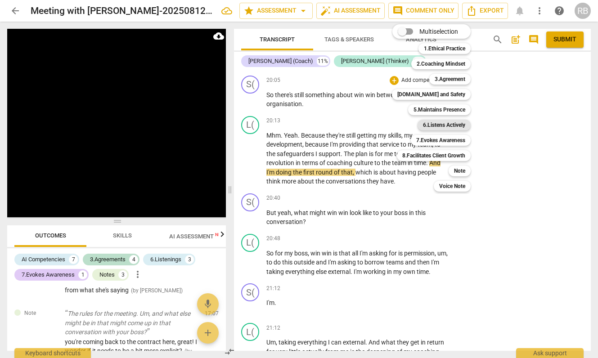
click at [437, 126] on b "6.Listens Actively" at bounding box center [444, 125] width 42 height 11
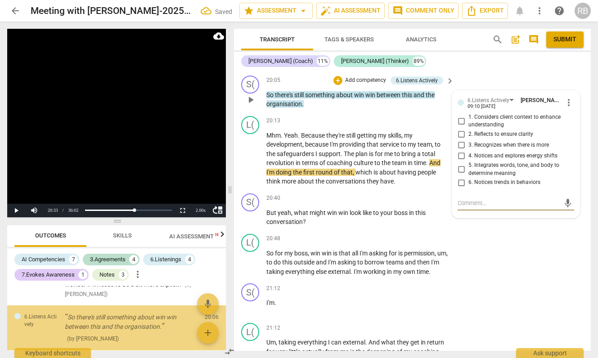
scroll to position [730, 0]
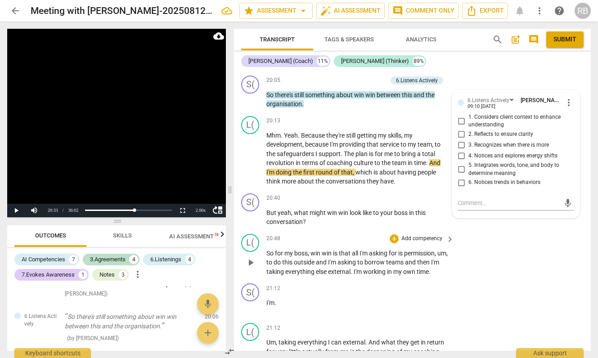
click at [470, 274] on div "L( play_arrow pause 20:48 + Add competency keyboard_arrow_right So for my boss …" at bounding box center [412, 255] width 357 height 50
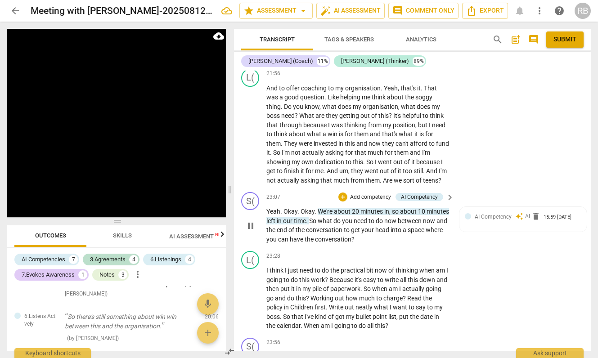
scroll to position [4358, 0]
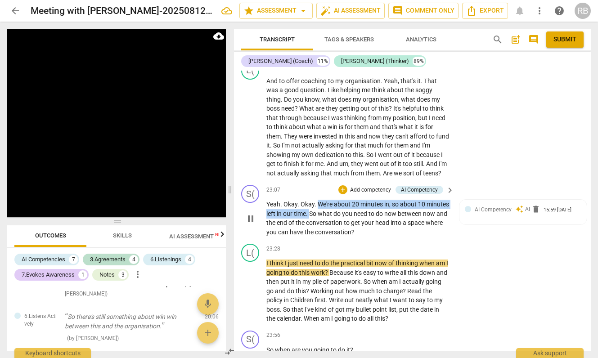
drag, startPoint x: 335, startPoint y: 249, endPoint x: 317, endPoint y: 242, distance: 18.8
click at [317, 237] on p "Yeah . Okay . Okay . We're about 20 minutes in , so about 10 minutes left in ou…" at bounding box center [357, 218] width 183 height 37
click at [340, 194] on div "+" at bounding box center [342, 189] width 9 height 9
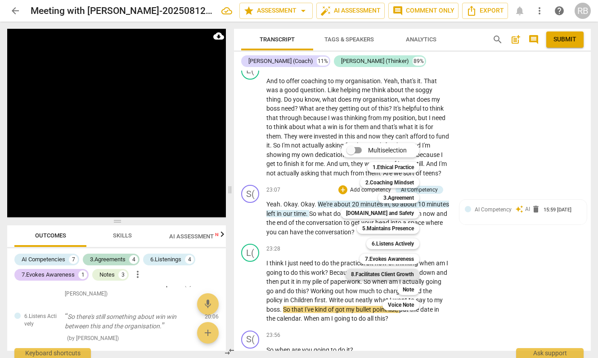
click at [395, 273] on b "8.Facilitates Client Growth" at bounding box center [382, 274] width 63 height 11
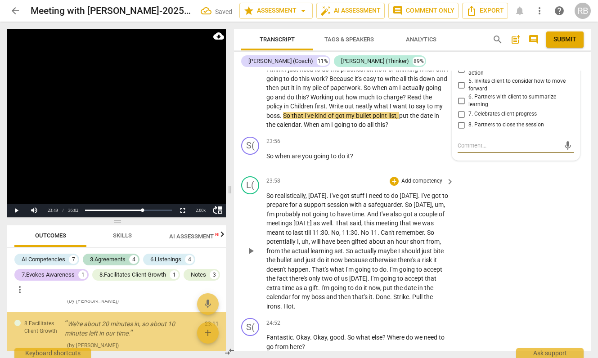
scroll to position [4566, 0]
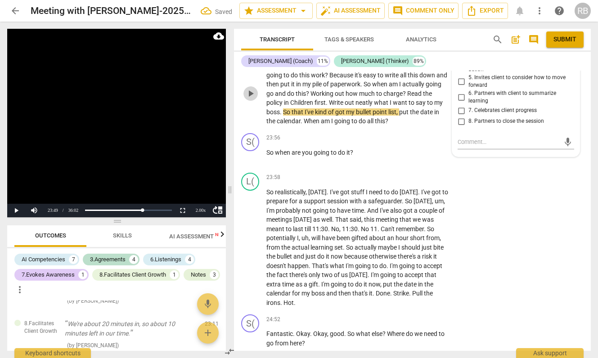
click at [252, 99] on span "play_arrow" at bounding box center [250, 93] width 11 height 11
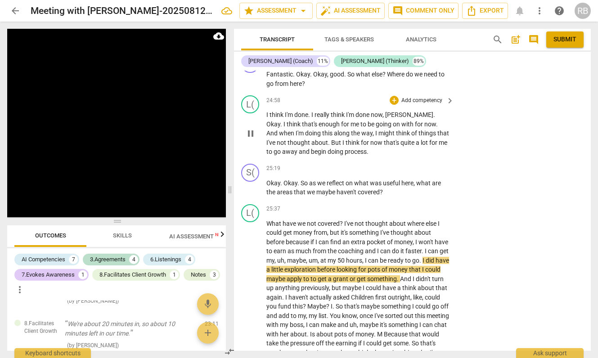
scroll to position [4816, 0]
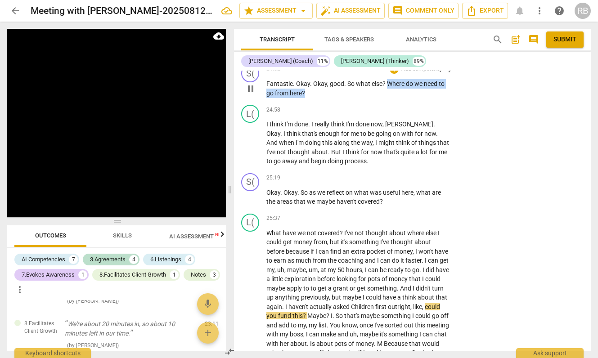
drag, startPoint x: 386, startPoint y: 123, endPoint x: 385, endPoint y: 134, distance: 11.4
click at [385, 101] on div "S( play_arrow pause 24:52 + Add competency keyboard_arrow_right Fantastic . Oka…" at bounding box center [412, 81] width 357 height 40
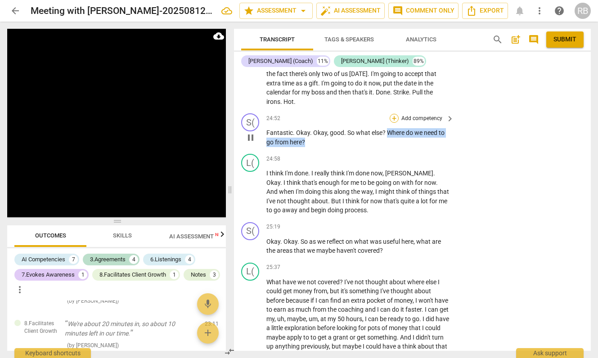
scroll to position [4766, 0]
click at [392, 123] on div "+" at bounding box center [393, 118] width 9 height 9
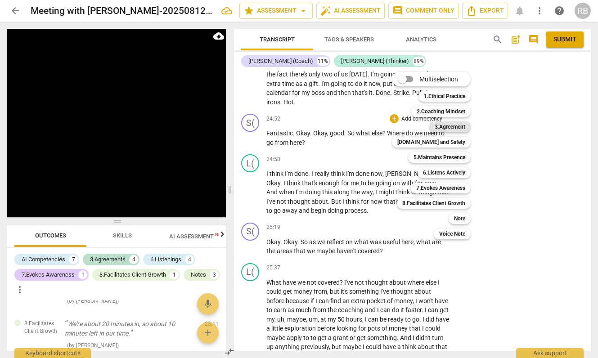
click at [458, 125] on b "3.Agreement" at bounding box center [449, 126] width 31 height 11
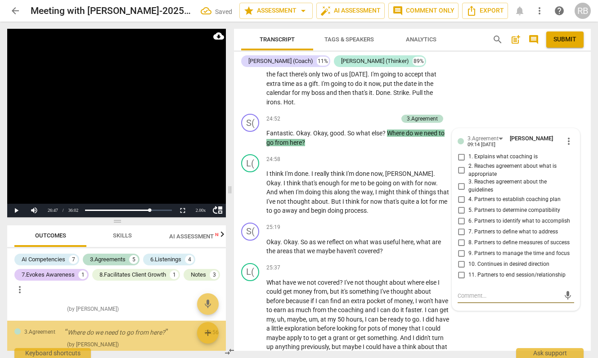
scroll to position [865, 0]
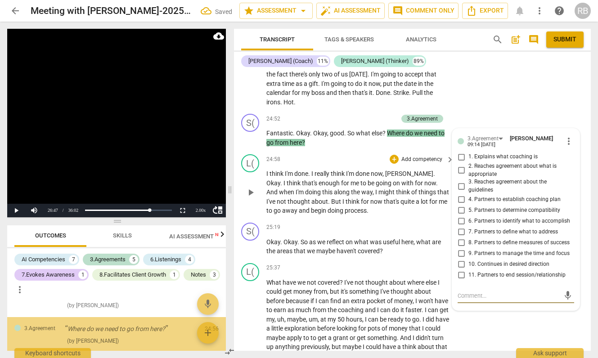
click at [432, 164] on p "Add competency" at bounding box center [421, 160] width 43 height 8
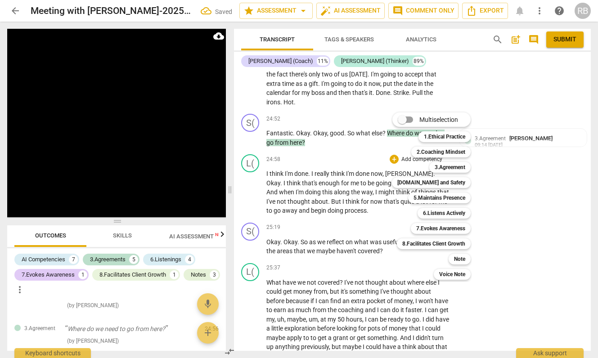
scroll to position [5149, 0]
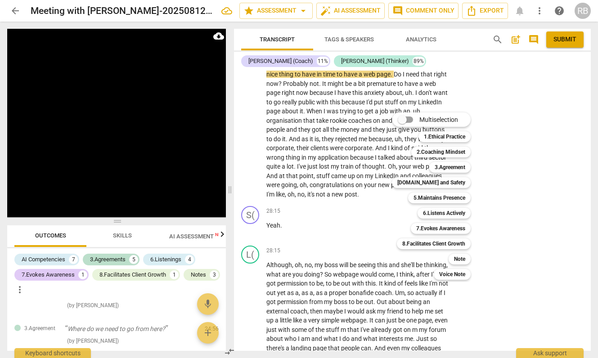
click at [513, 193] on div at bounding box center [299, 179] width 598 height 358
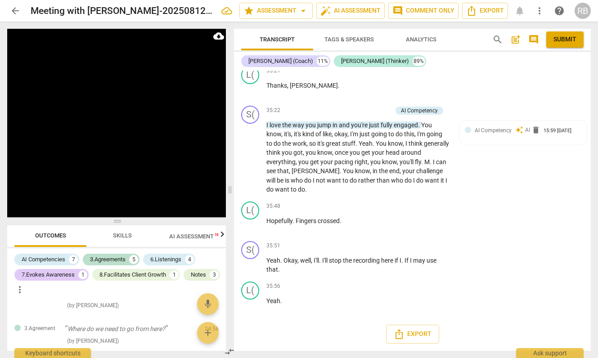
scroll to position [6661, 0]
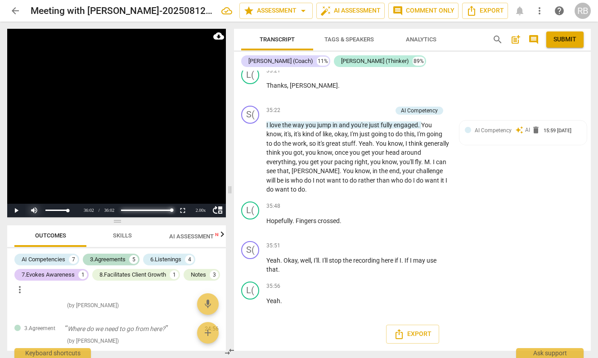
drag, startPoint x: 171, startPoint y: 214, endPoint x: 31, endPoint y: 210, distance: 140.4
click at [50, 212] on div "move_up Play Current Time 36:02 / Duration Time 36:02 Loaded : 0% Progress : 10…" at bounding box center [116, 210] width 219 height 13
click at [14, 209] on button "Play" at bounding box center [16, 210] width 18 height 13
click at [203, 210] on div "2.00 x" at bounding box center [201, 210] width 18 height 13
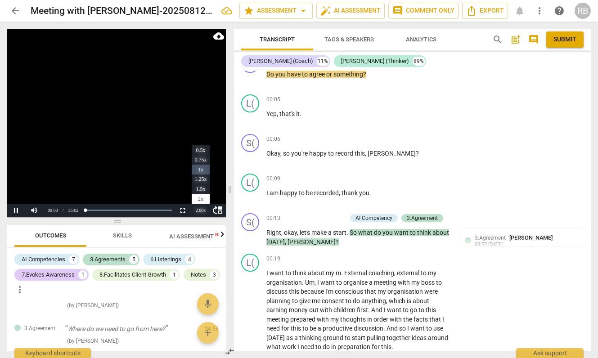
click at [204, 169] on li "1x" at bounding box center [201, 170] width 18 height 10
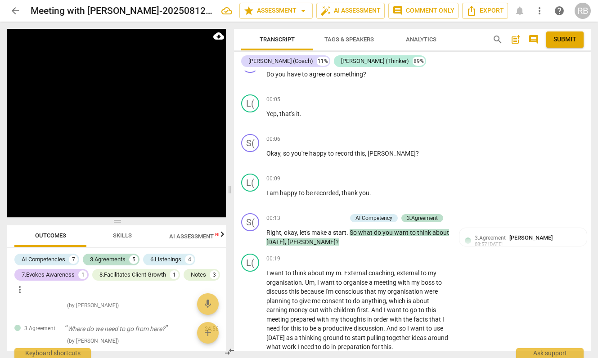
scroll to position [323, 0]
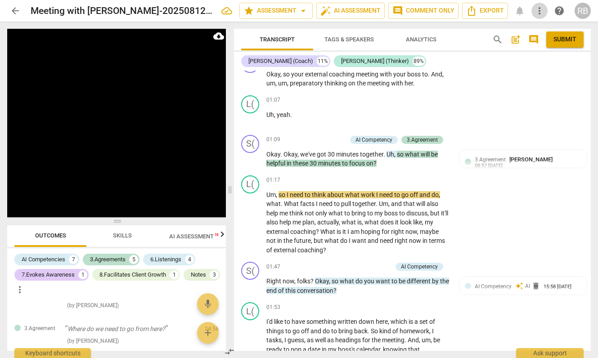
click at [539, 12] on span "more_vert" at bounding box center [539, 10] width 11 height 11
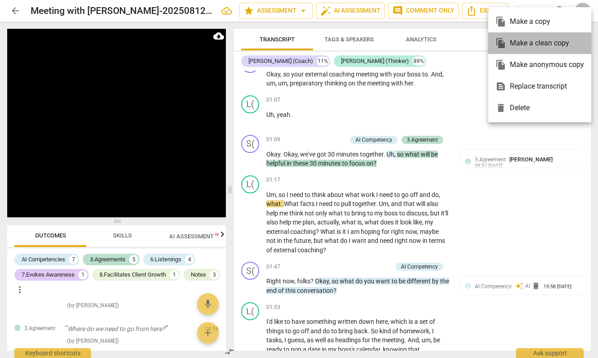
click at [537, 42] on div "file_copy Make a clean copy" at bounding box center [539, 43] width 89 height 22
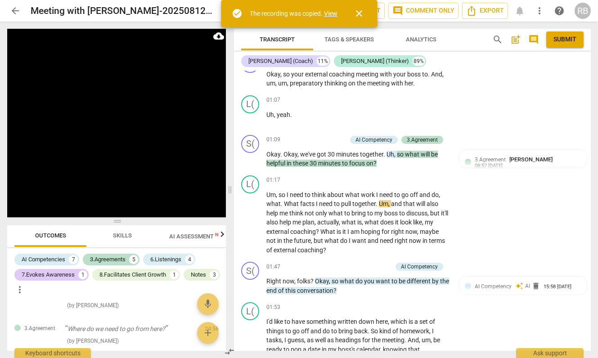
click at [329, 14] on link "View" at bounding box center [330, 13] width 13 height 7
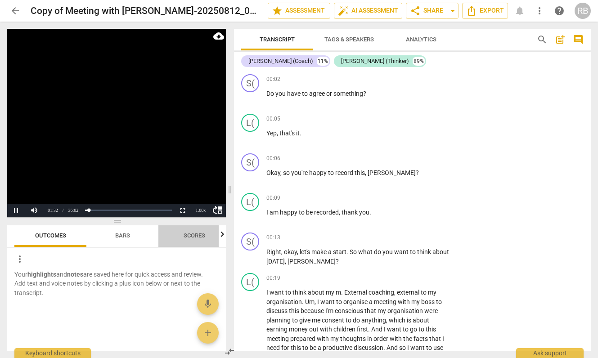
click at [196, 236] on span "Scores" at bounding box center [194, 235] width 22 height 7
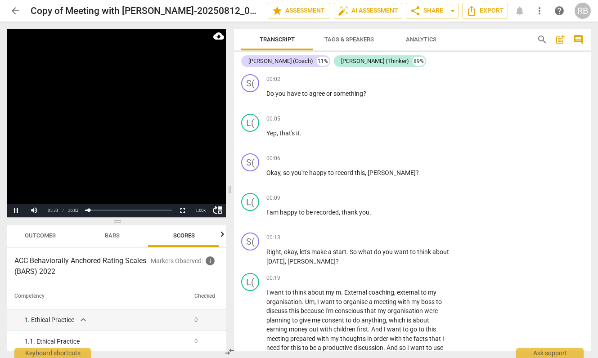
scroll to position [0, 12]
click at [111, 233] on span "Bars" at bounding box center [110, 235] width 15 height 7
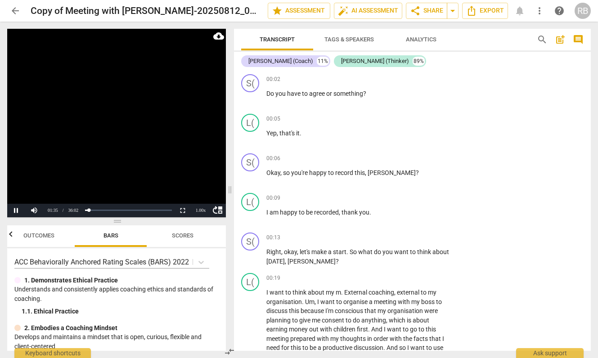
click at [47, 237] on span "Outcomes" at bounding box center [38, 235] width 31 height 7
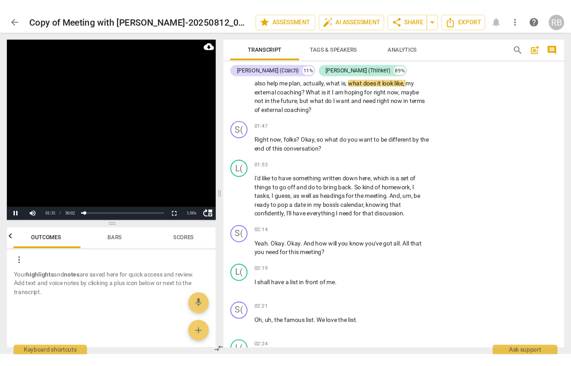
scroll to position [0, 0]
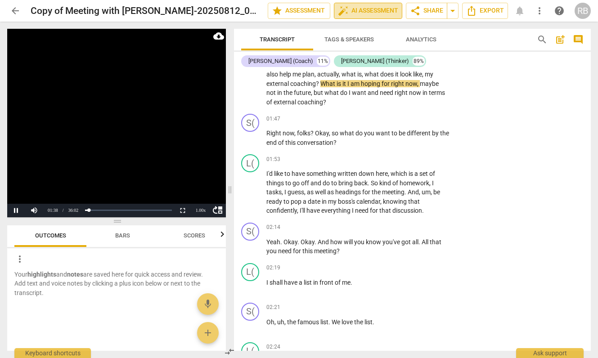
click at [348, 9] on span "auto_fix_high AI Assessment" at bounding box center [368, 10] width 60 height 11
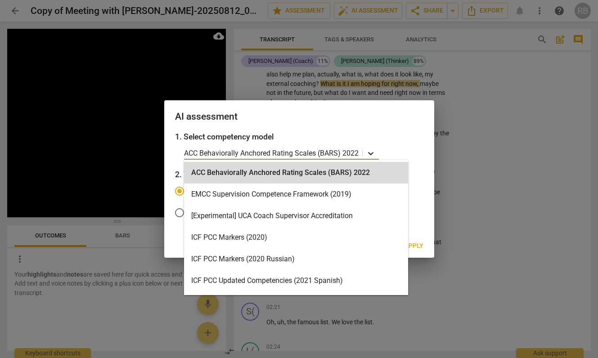
click at [371, 154] on icon at bounding box center [370, 153] width 5 height 3
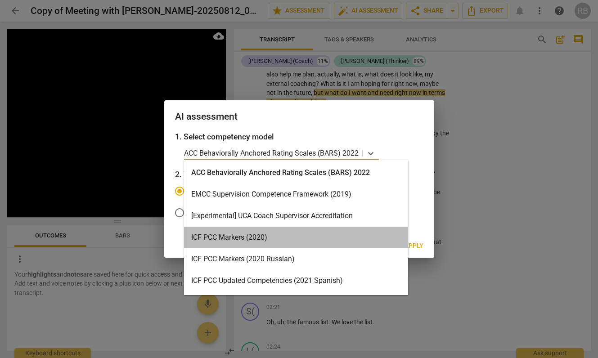
click at [262, 234] on div "ICF PCC Markers (2020)" at bounding box center [296, 238] width 224 height 22
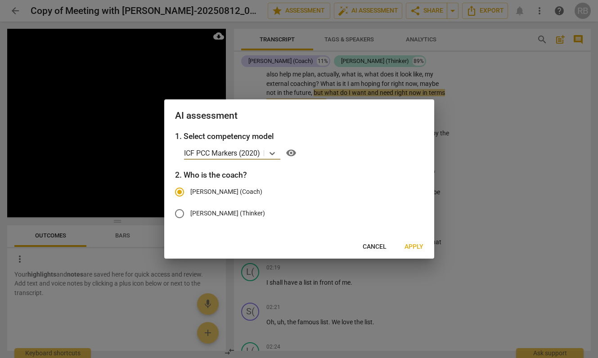
click at [410, 247] on span "Apply" at bounding box center [413, 246] width 19 height 9
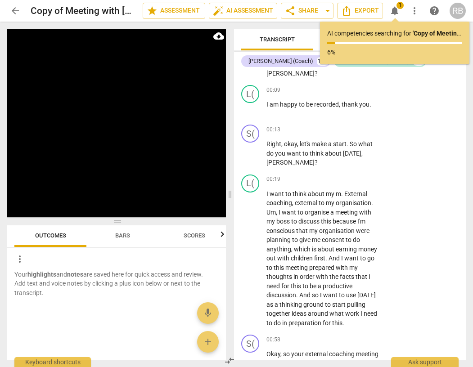
scroll to position [110, 0]
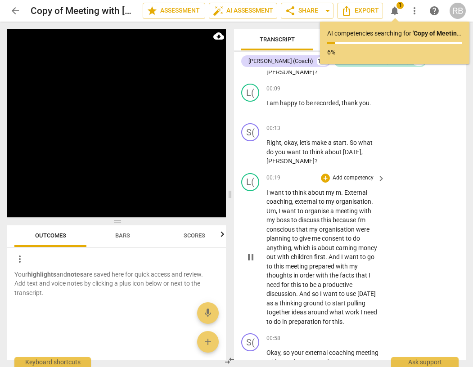
click at [258, 204] on div "play_arrow pause" at bounding box center [254, 257] width 23 height 133
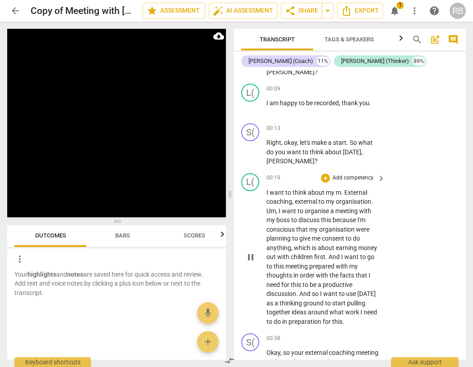
click at [266, 192] on span "I" at bounding box center [267, 192] width 3 height 7
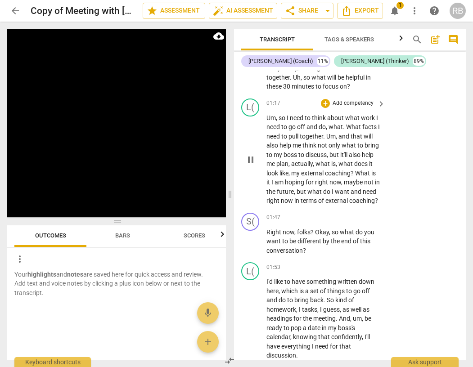
scroll to position [494, 0]
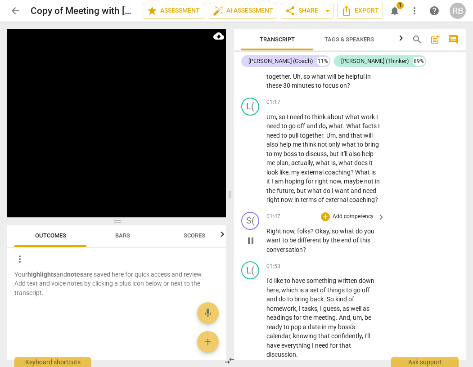
drag, startPoint x: 348, startPoint y: 259, endPoint x: 348, endPoint y: 264, distance: 5.9
click at [348, 258] on div "S( play_arrow pause 01:47 + Add competency keyboard_arrow_right Right now , fol…" at bounding box center [350, 233] width 232 height 50
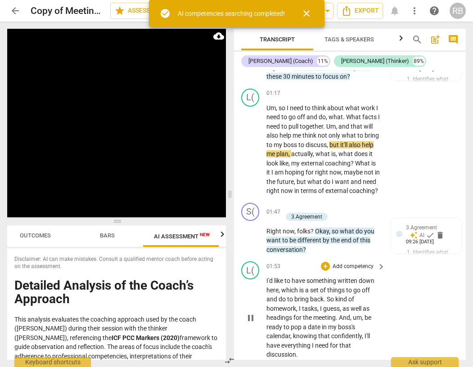
scroll to position [0, 17]
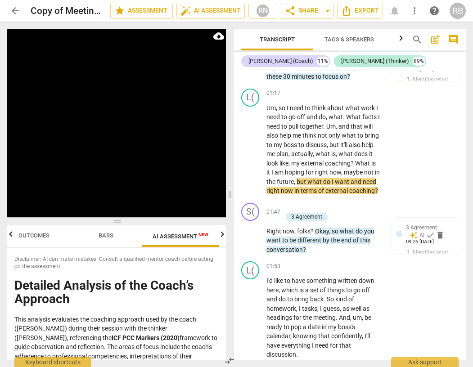
click at [36, 238] on span "Outcomes" at bounding box center [33, 235] width 31 height 7
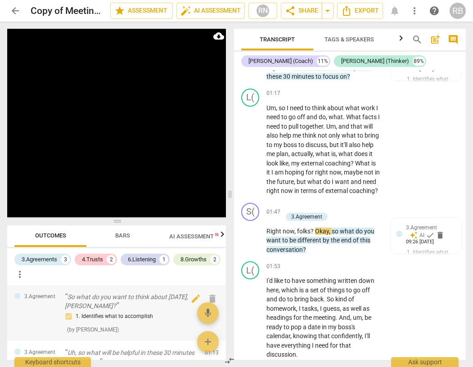
scroll to position [0, 0]
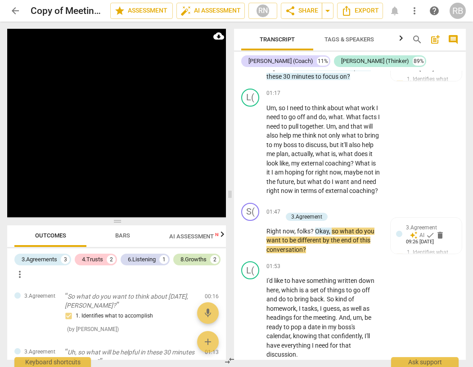
click at [180, 264] on div "8.Growths" at bounding box center [193, 259] width 26 height 9
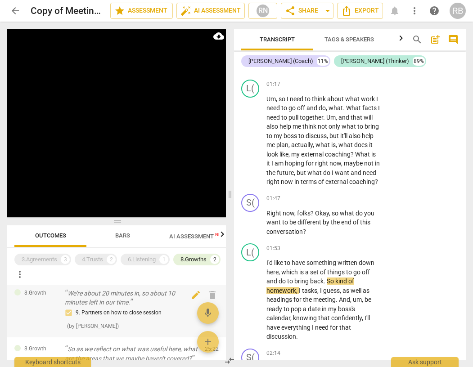
scroll to position [0, 0]
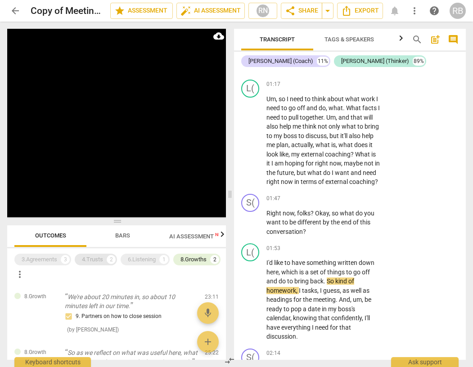
click at [98, 262] on div "4.Trusts" at bounding box center [92, 259] width 21 height 9
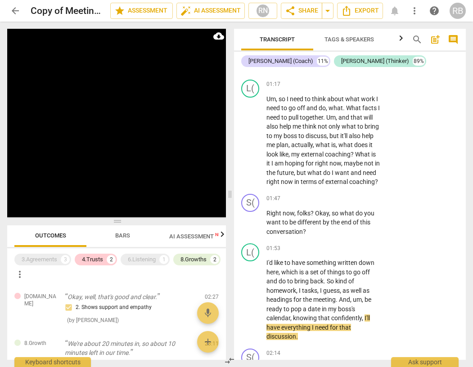
drag, startPoint x: 101, startPoint y: 257, endPoint x: 67, endPoint y: 272, distance: 36.9
click at [98, 258] on div "4.Trusts" at bounding box center [92, 259] width 21 height 9
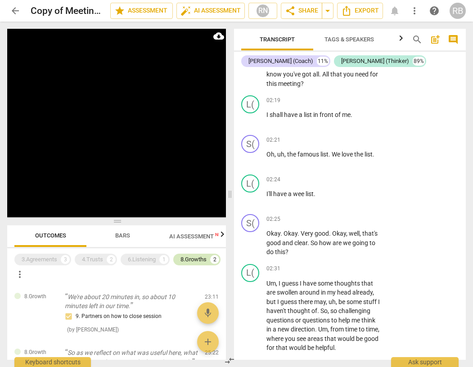
drag, startPoint x: 43, startPoint y: 275, endPoint x: 78, endPoint y: 271, distance: 35.4
click at [180, 264] on div "8.Growths" at bounding box center [193, 259] width 26 height 9
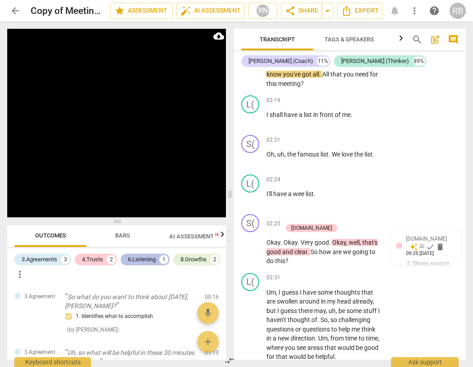
click at [139, 261] on div "6.Listening" at bounding box center [142, 259] width 28 height 9
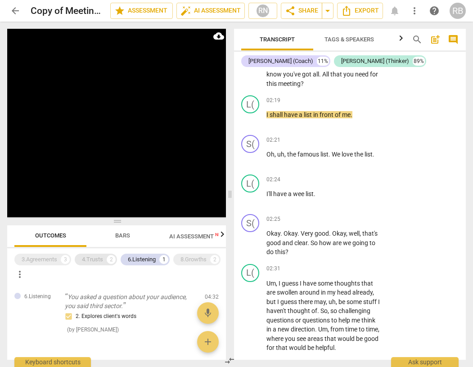
drag, startPoint x: 140, startPoint y: 259, endPoint x: 77, endPoint y: 263, distance: 63.1
click at [136, 259] on div "6.Listening" at bounding box center [142, 259] width 28 height 9
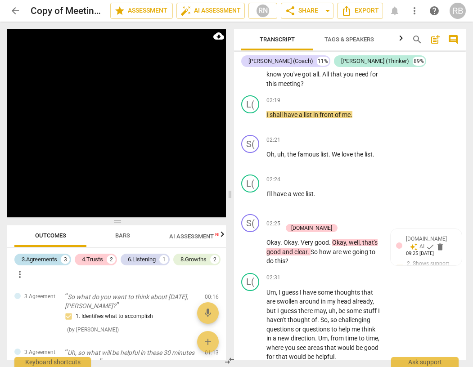
click at [46, 259] on div "3.Agreements" at bounding box center [40, 259] width 36 height 9
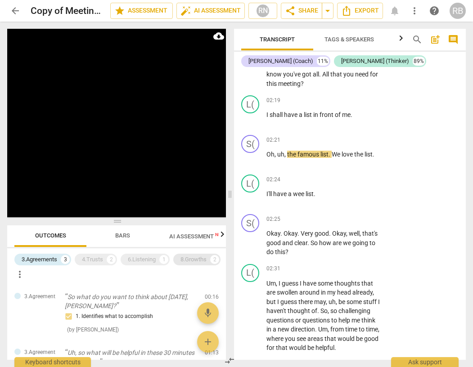
click at [180, 264] on div "8.Growths" at bounding box center [193, 259] width 26 height 9
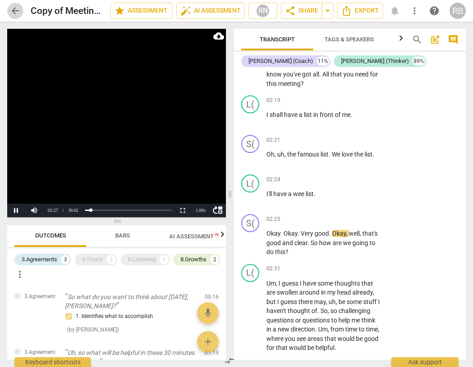
click at [14, 10] on span "arrow_back" at bounding box center [15, 10] width 11 height 11
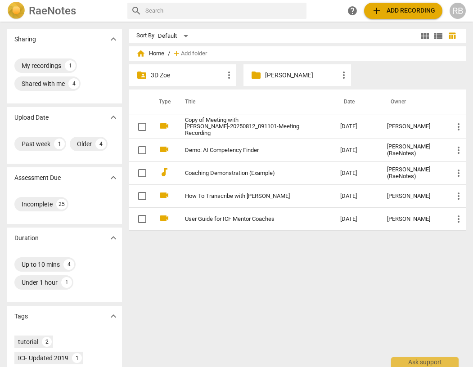
click at [274, 74] on p "[PERSON_NAME]" at bounding box center [301, 75] width 73 height 9
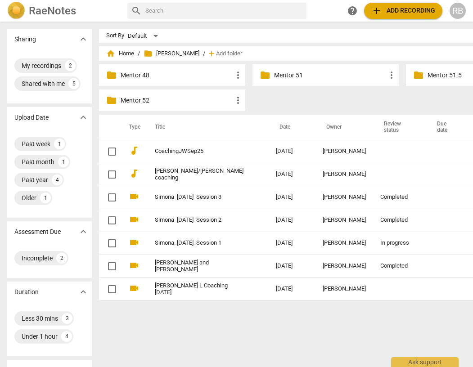
click at [125, 100] on p "Mentor 52" at bounding box center [177, 100] width 112 height 9
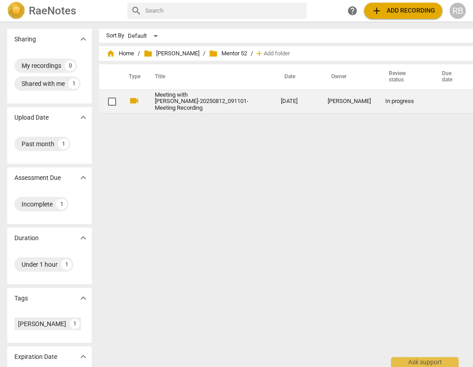
click at [174, 102] on link "Meeting with [PERSON_NAME]-20250812_091101-Meeting Recording" at bounding box center [202, 102] width 94 height 20
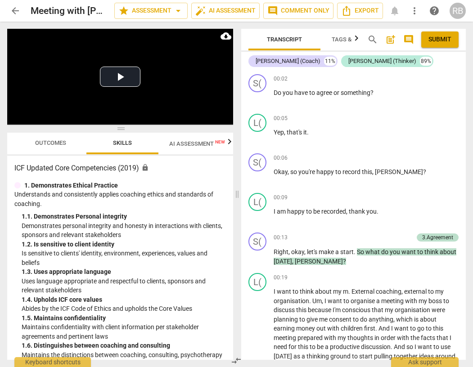
click at [47, 142] on span "Outcomes" at bounding box center [50, 142] width 31 height 7
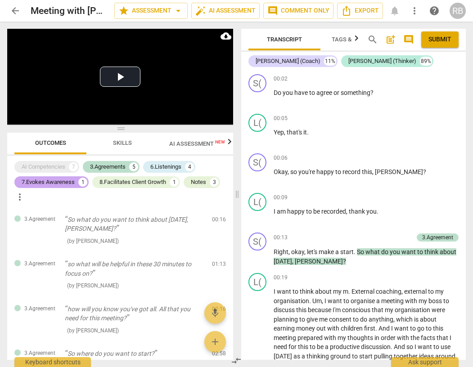
click at [63, 183] on div "7.Evokes Awareness" at bounding box center [48, 182] width 53 height 9
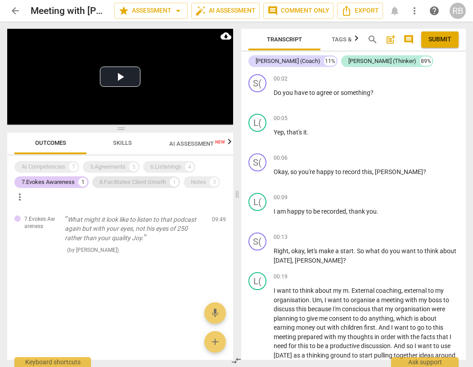
click at [110, 182] on div "8.Facilitates Client Growth" at bounding box center [132, 182] width 67 height 9
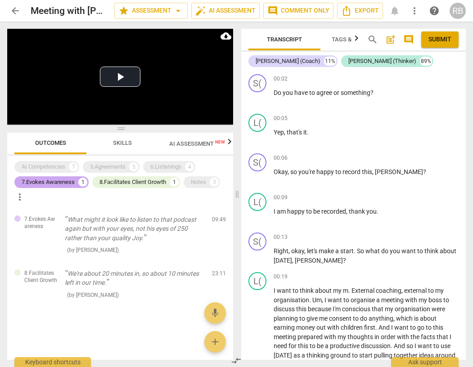
click at [56, 184] on div "7.Evokes Awareness" at bounding box center [48, 182] width 53 height 9
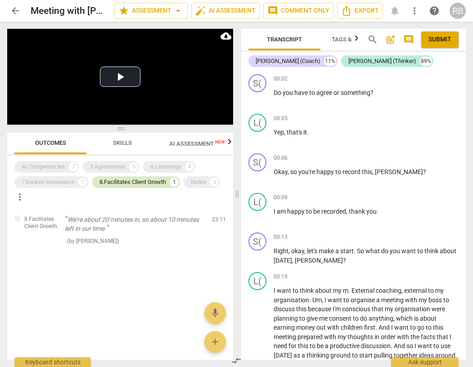
click at [115, 183] on div "8.Facilitates Client Growth" at bounding box center [132, 182] width 67 height 9
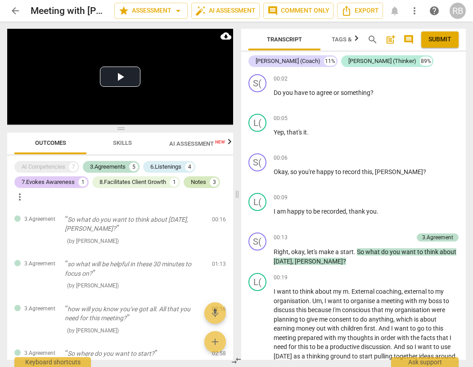
click at [206, 185] on div "Notes" at bounding box center [198, 182] width 15 height 9
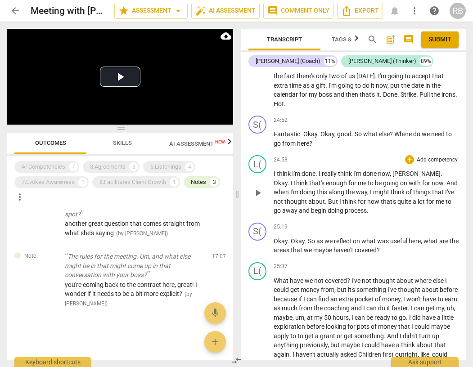
scroll to position [4711, 0]
click at [393, 137] on span "?" at bounding box center [391, 133] width 4 height 7
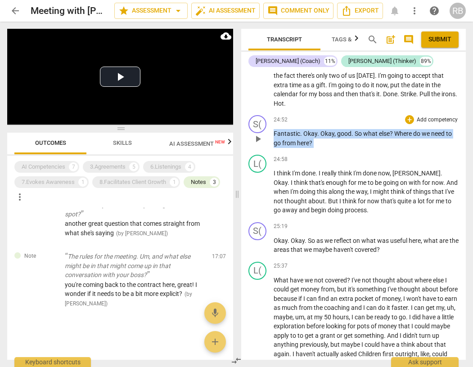
click at [393, 137] on span "?" at bounding box center [391, 133] width 4 height 7
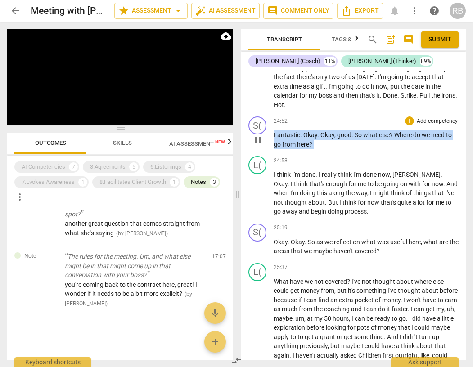
scroll to position [4724, 0]
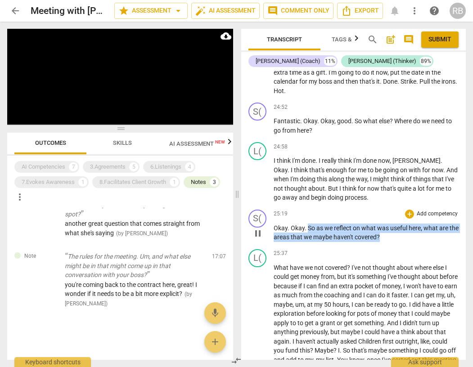
drag, startPoint x: 389, startPoint y: 284, endPoint x: 306, endPoint y: 276, distance: 83.6
click at [306, 242] on p "Okay . Okay . So as we reflect on what was useful here , what are the areas tha…" at bounding box center [365, 233] width 185 height 18
click at [405, 219] on div "+" at bounding box center [409, 214] width 9 height 9
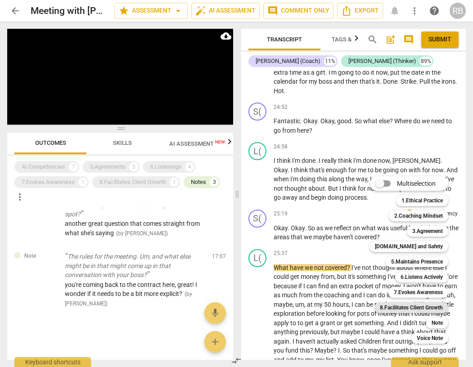
click at [420, 306] on b "8.Facilitates Client Growth" at bounding box center [411, 307] width 63 height 11
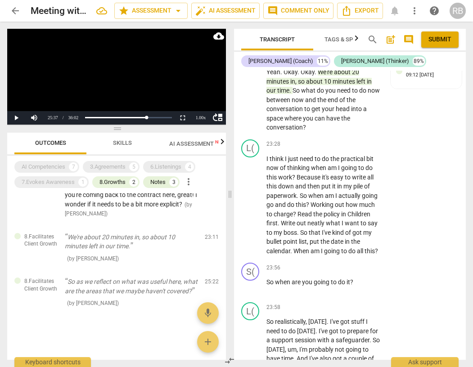
scroll to position [6079, 0]
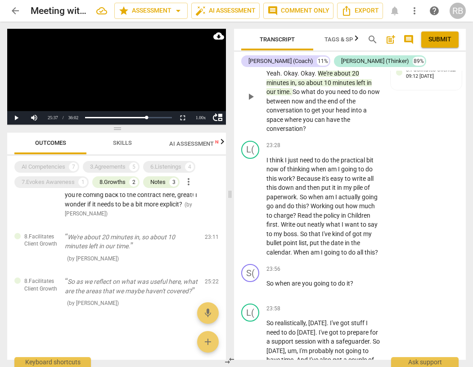
click at [253, 102] on span "play_arrow" at bounding box center [250, 96] width 11 height 11
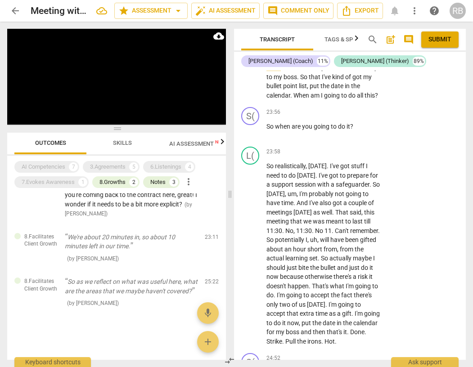
scroll to position [6252, 0]
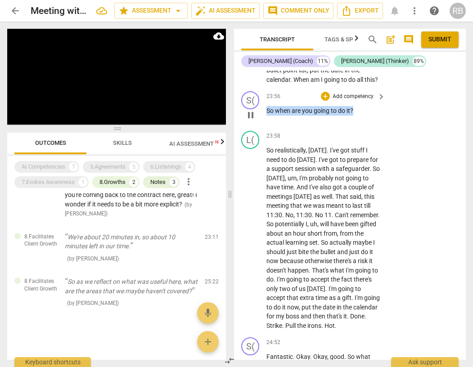
drag, startPoint x: 354, startPoint y: 232, endPoint x: 264, endPoint y: 231, distance: 89.5
click at [264, 127] on div "S( play_arrow pause 23:56 + Add competency keyboard_arrow_right So when are you…" at bounding box center [350, 108] width 232 height 40
click at [324, 101] on div "+" at bounding box center [325, 96] width 9 height 9
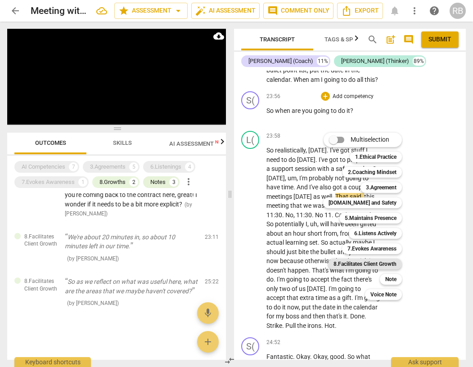
click at [376, 263] on b "8.Facilitates Client Growth" at bounding box center [364, 264] width 63 height 11
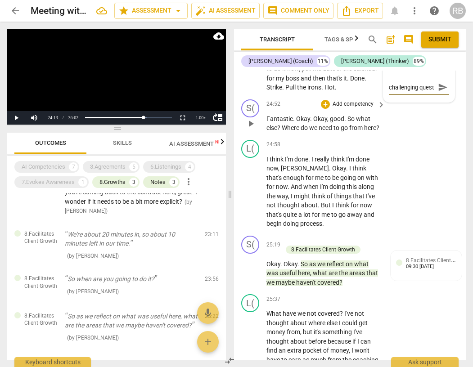
scroll to position [8, 0]
click at [441, 92] on span "send" at bounding box center [443, 87] width 10 height 10
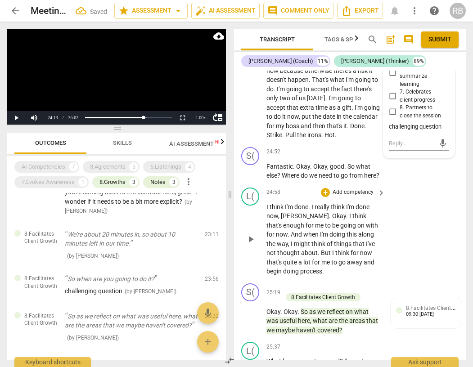
scroll to position [6444, 0]
click at [249, 53] on span "play_arrow" at bounding box center [250, 47] width 11 height 11
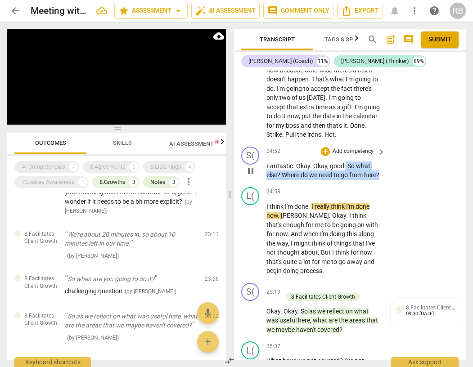
drag, startPoint x: 284, startPoint y: 303, endPoint x: 344, endPoint y: 287, distance: 62.7
click at [344, 180] on p "Fantastic . Okay . Okay , good . So what else ? Where do we need to go from her…" at bounding box center [323, 170] width 114 height 18
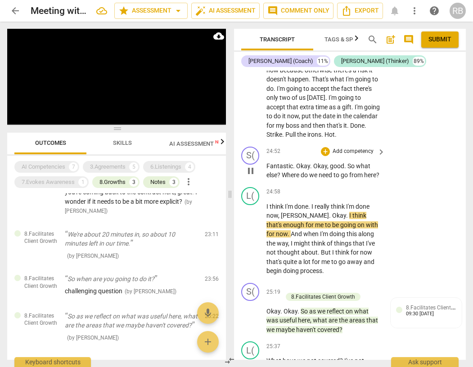
click at [399, 183] on div "S( play_arrow pause 24:52 + Add competency keyboard_arrow_right Fantastic . Oka…" at bounding box center [350, 163] width 232 height 40
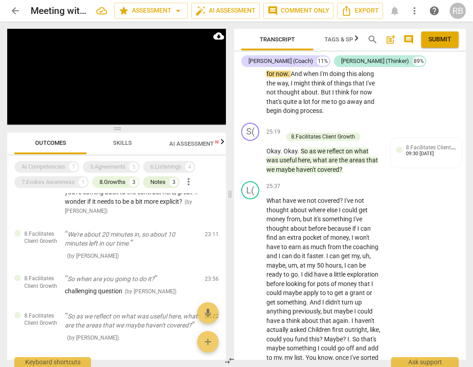
scroll to position [6619, 0]
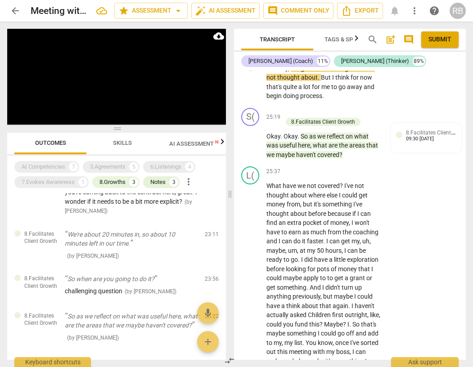
click at [252, 69] on span "pause" at bounding box center [250, 63] width 11 height 11
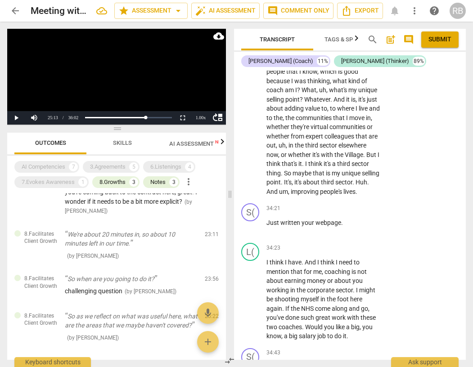
scroll to position [8660, 0]
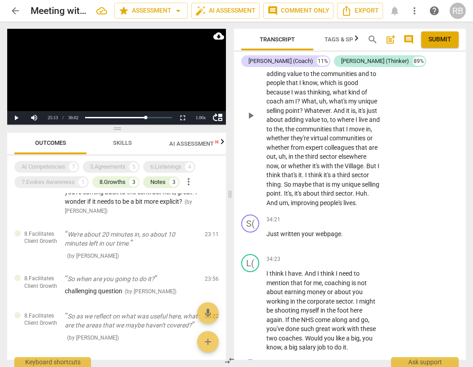
click at [330, 207] on p "So , um , there , the passion is definitely driving . I've got a vision of the …" at bounding box center [323, 115] width 114 height 184
click at [362, 188] on span "selling" at bounding box center [371, 184] width 18 height 7
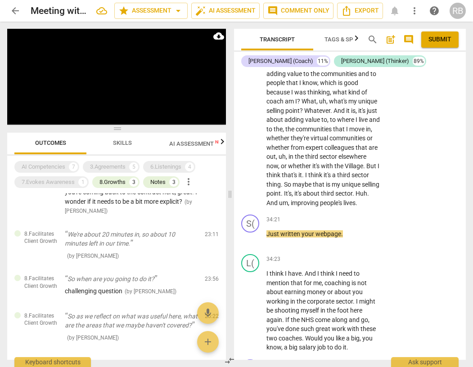
scroll to position [8968, 0]
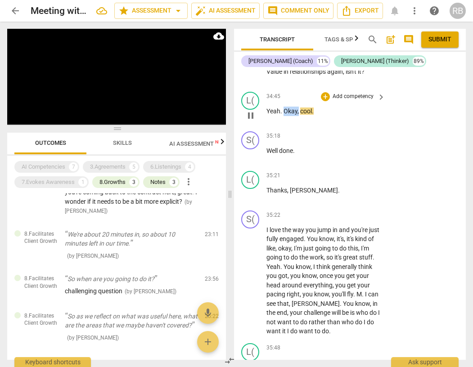
drag, startPoint x: 298, startPoint y: 259, endPoint x: 283, endPoint y: 260, distance: 15.3
click at [283, 116] on p "Yeah . Okay , cool ." at bounding box center [323, 111] width 114 height 9
click at [321, 101] on div "+" at bounding box center [325, 96] width 9 height 9
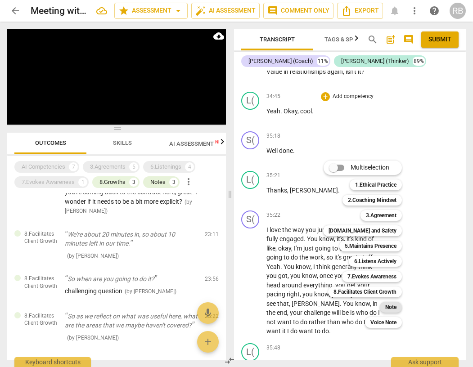
click at [394, 308] on b "Note" at bounding box center [390, 307] width 11 height 11
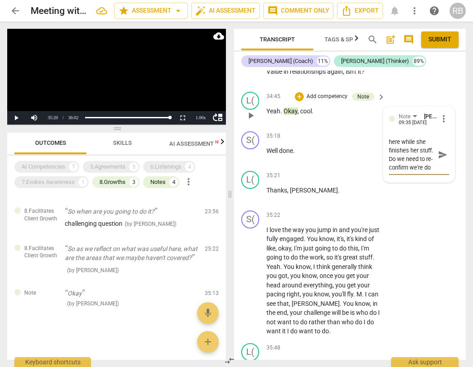
scroll to position [33, 0]
drag, startPoint x: 438, startPoint y: 303, endPoint x: 467, endPoint y: 281, distance: 36.2
click at [439, 160] on span "send" at bounding box center [443, 155] width 10 height 10
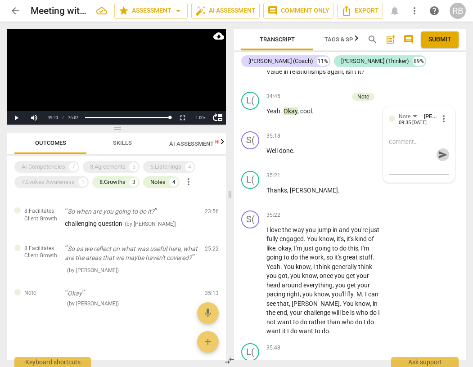
scroll to position [0, 0]
